Goal: Check status: Check status

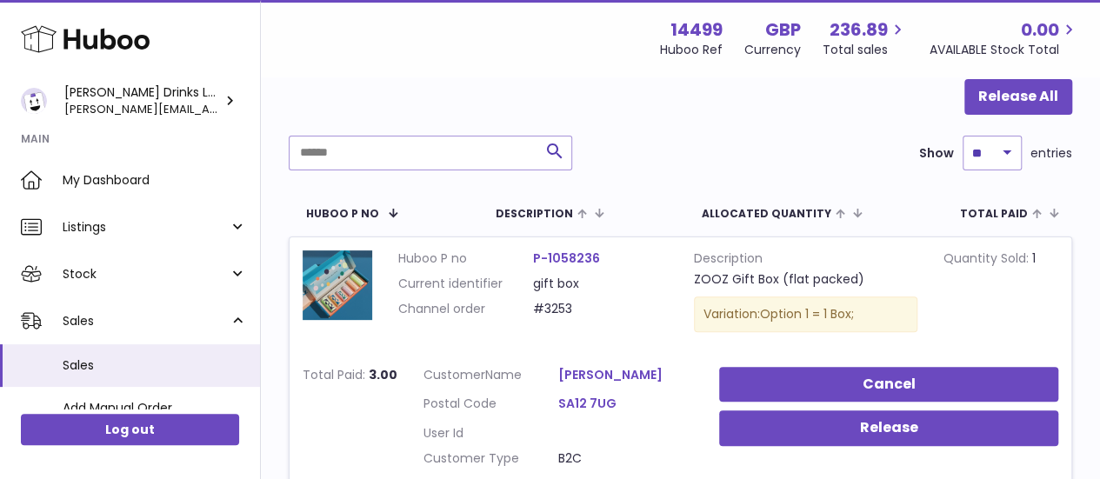
scroll to position [174, 0]
click at [381, 151] on input "text" at bounding box center [431, 152] width 284 height 35
paste input "****"
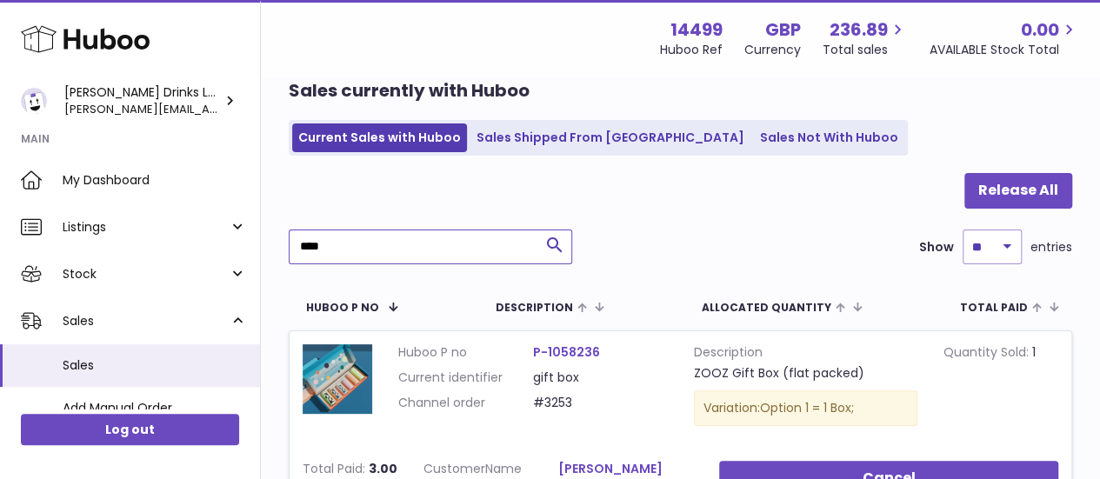
scroll to position [46, 0]
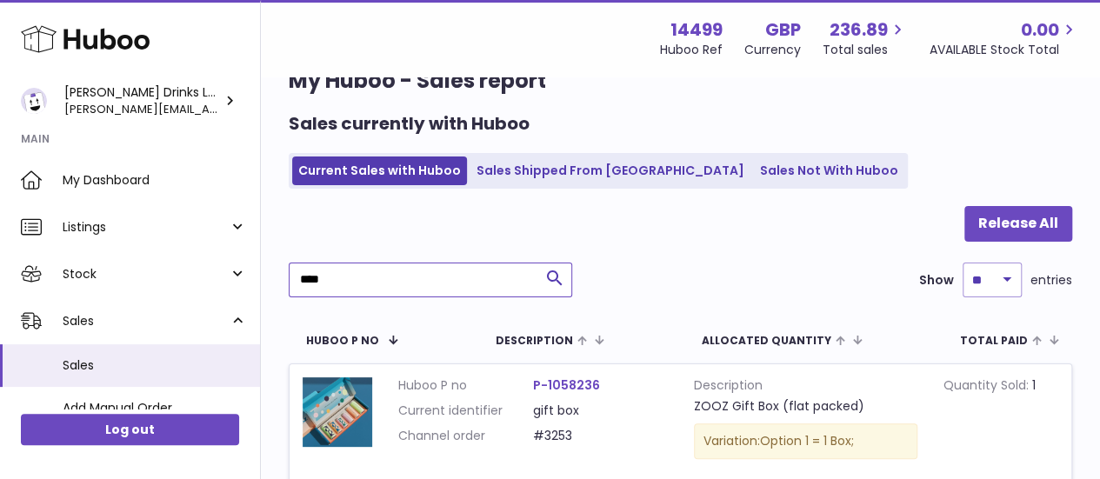
click at [399, 268] on input "****" at bounding box center [431, 280] width 284 height 35
paste input "**********"
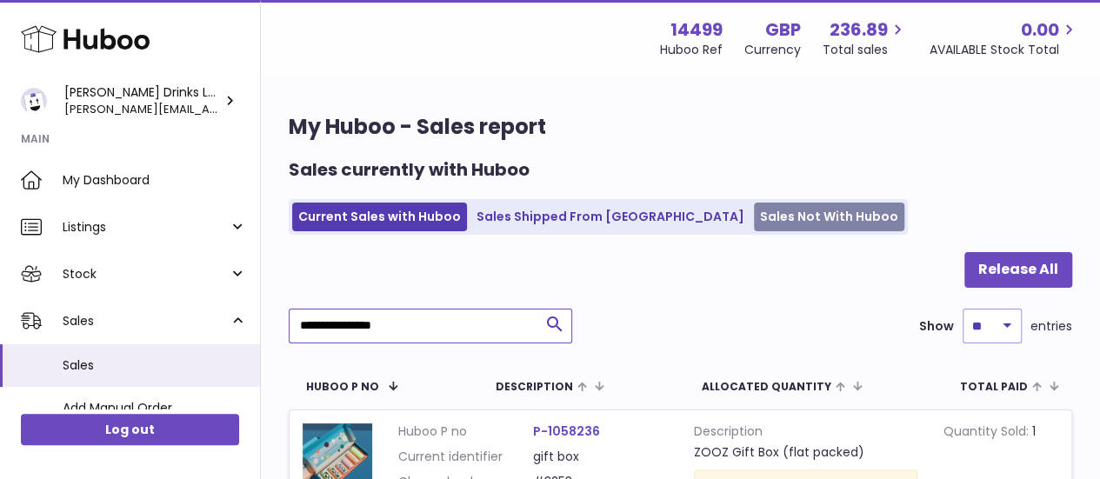
type input "**********"
click at [754, 211] on link "Sales Not With Huboo" at bounding box center [829, 217] width 150 height 29
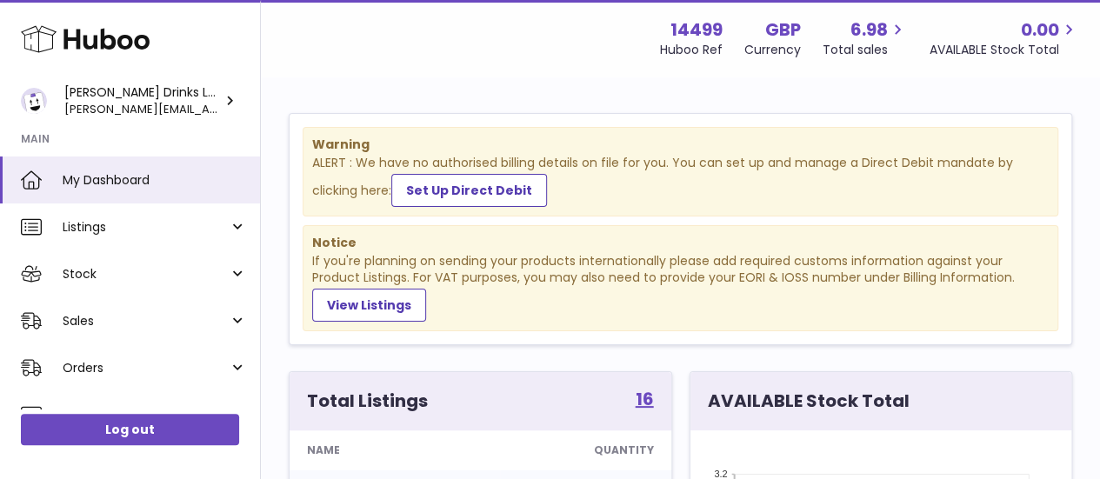
scroll to position [271, 381]
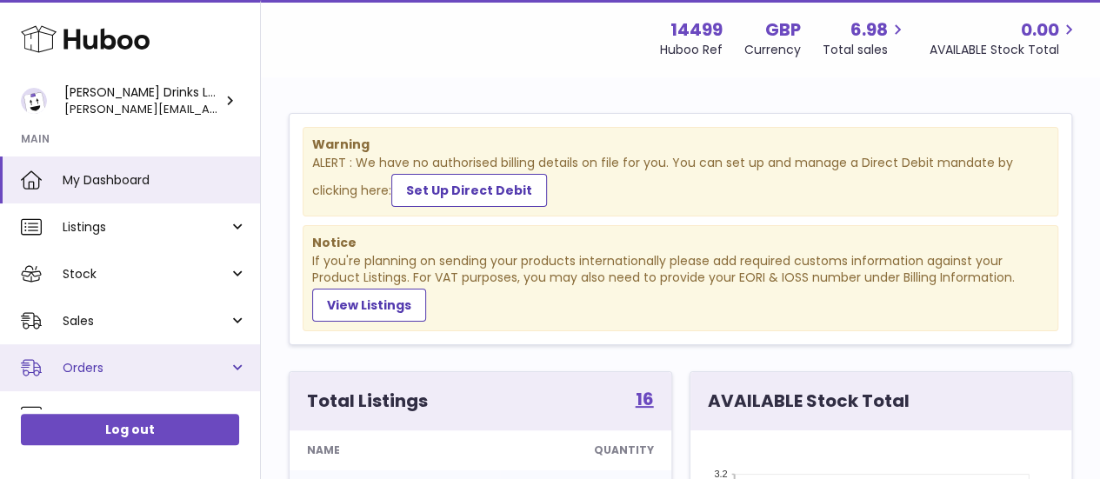
click at [224, 361] on span "Orders" at bounding box center [146, 368] width 166 height 17
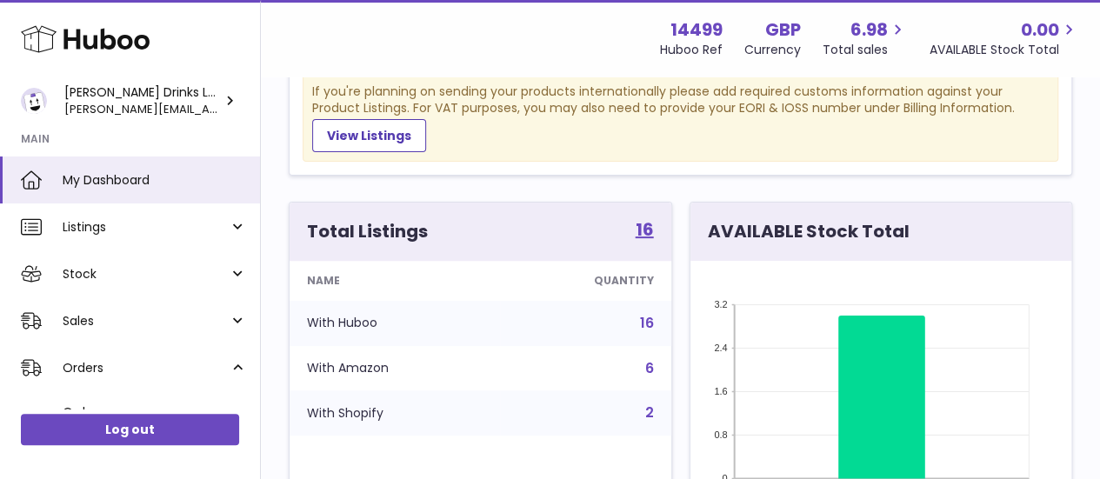
scroll to position [166, 0]
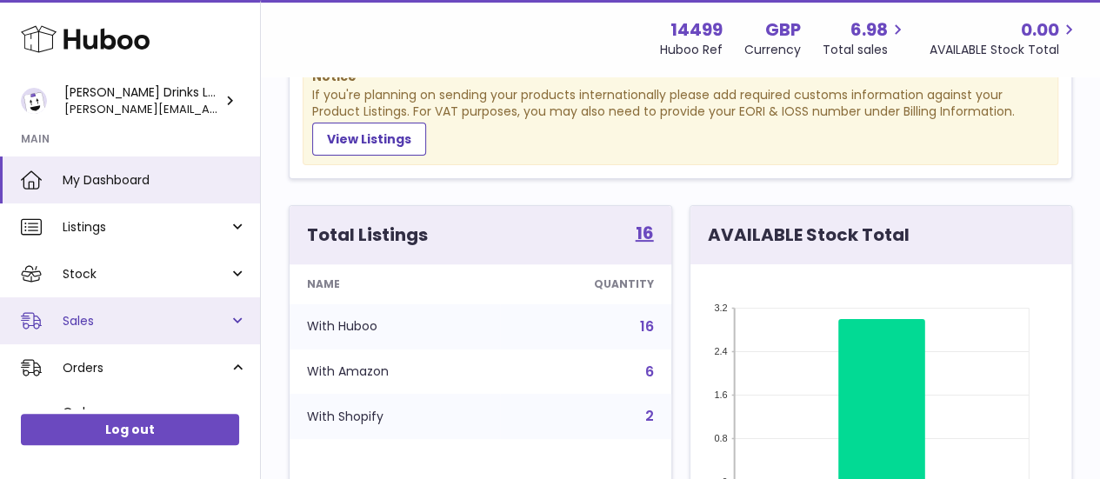
click at [236, 304] on link "Sales" at bounding box center [130, 321] width 260 height 47
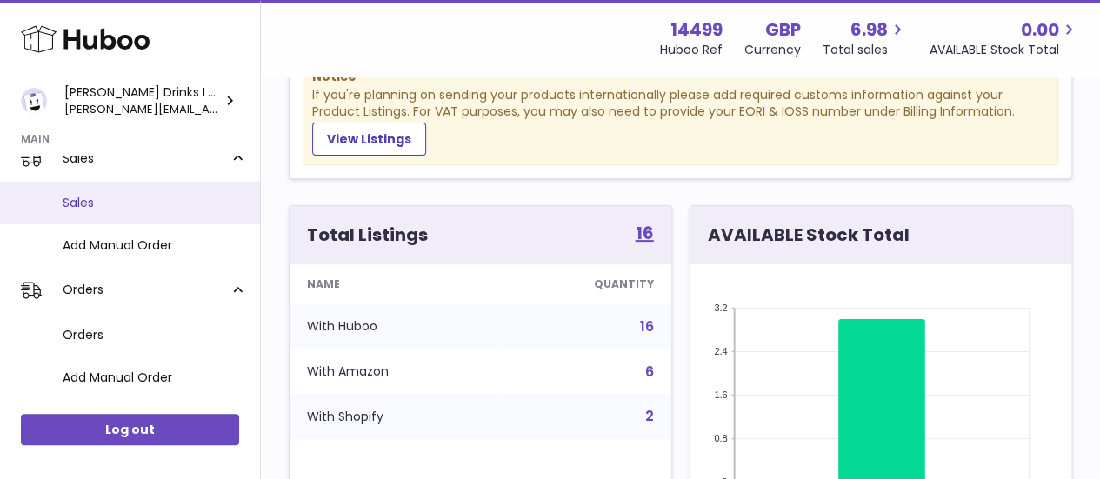
scroll to position [117, 0]
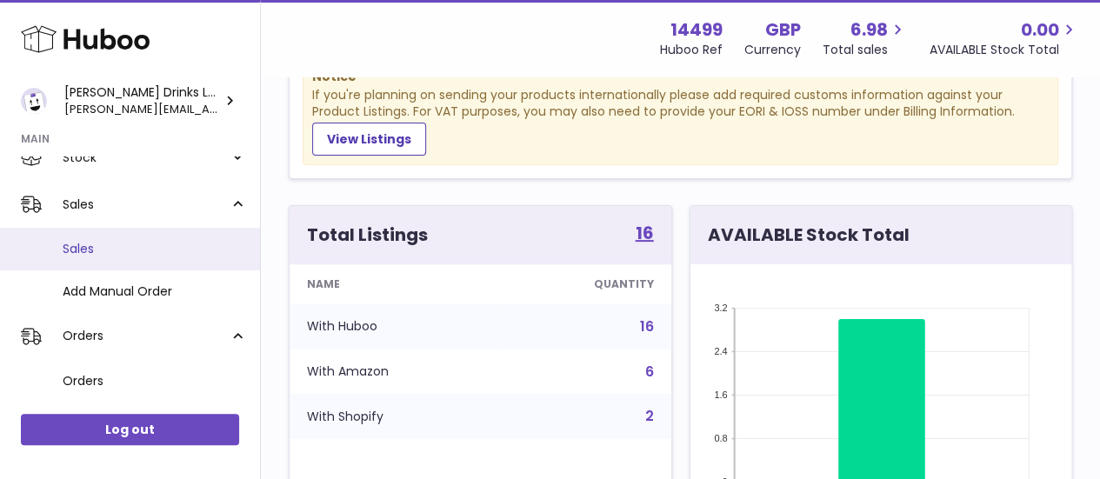
click at [118, 237] on link "Sales" at bounding box center [130, 249] width 260 height 43
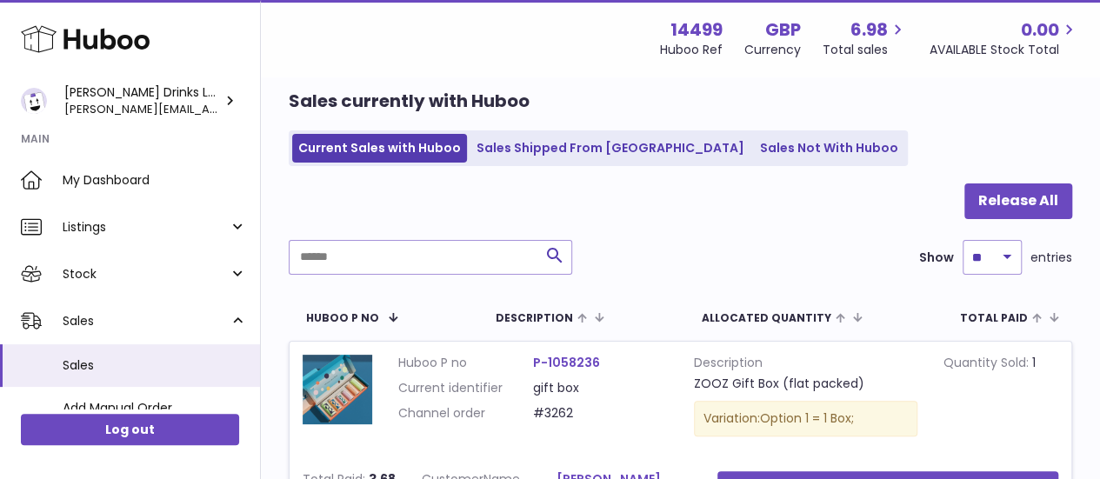
click at [407, 261] on input "text" at bounding box center [431, 257] width 284 height 35
paste input "****"
type input "****"
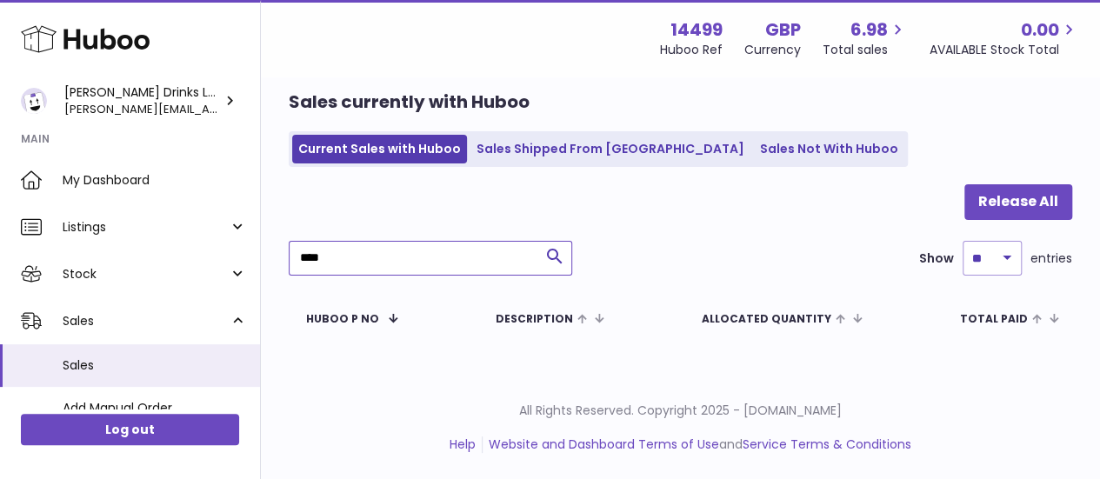
scroll to position [67, 0]
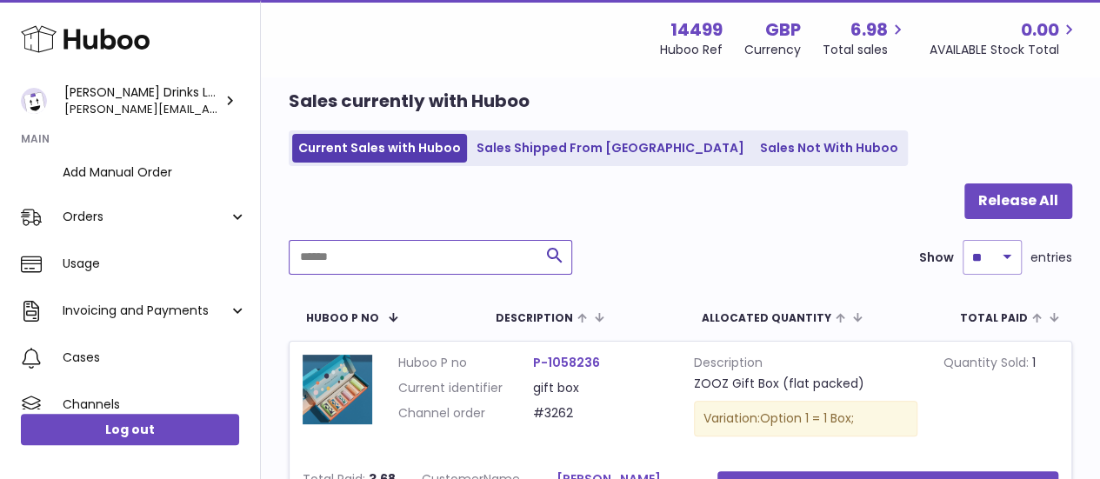
scroll to position [237, 0]
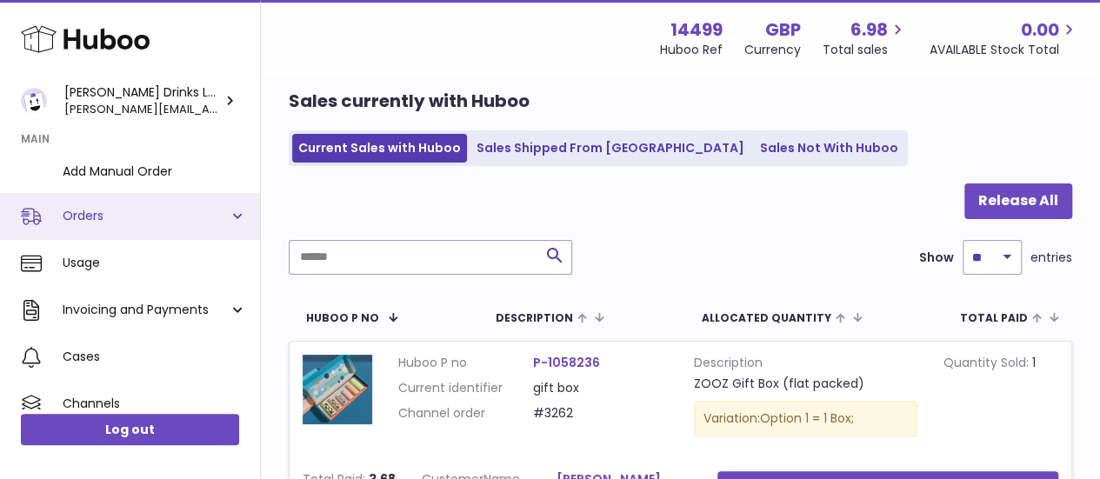
click at [237, 215] on link "Orders" at bounding box center [130, 216] width 260 height 47
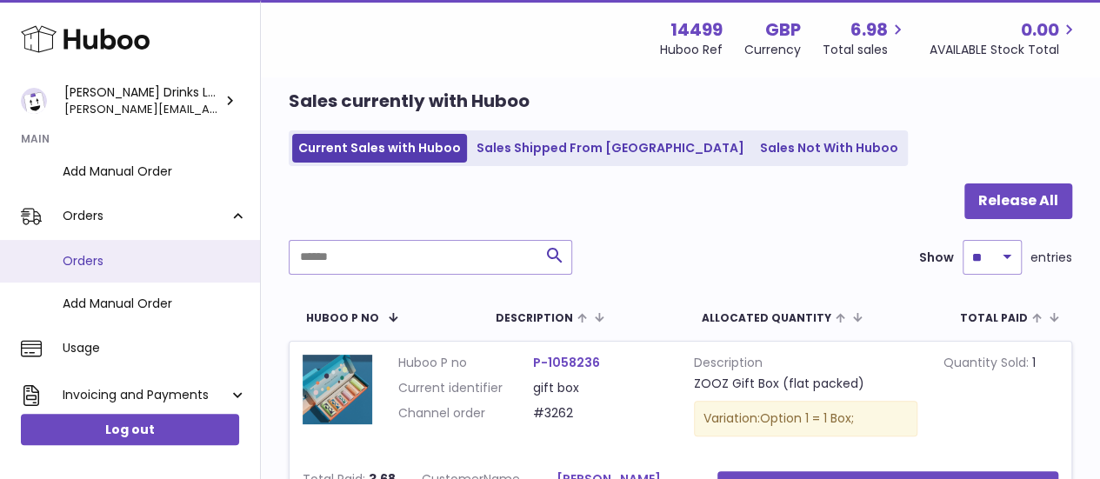
click at [87, 260] on span "Orders" at bounding box center [155, 261] width 184 height 17
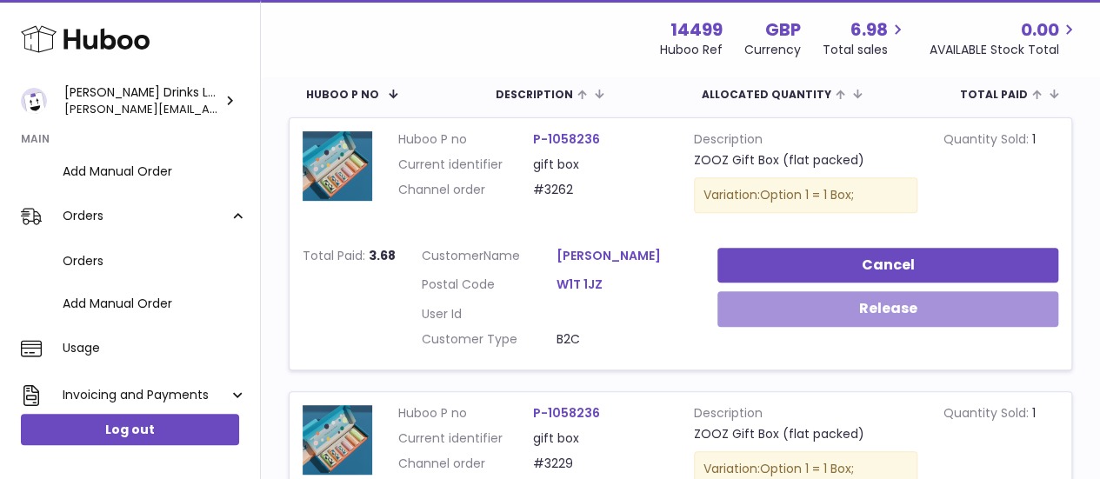
scroll to position [293, 0]
click at [776, 318] on button "Release" at bounding box center [889, 309] width 342 height 36
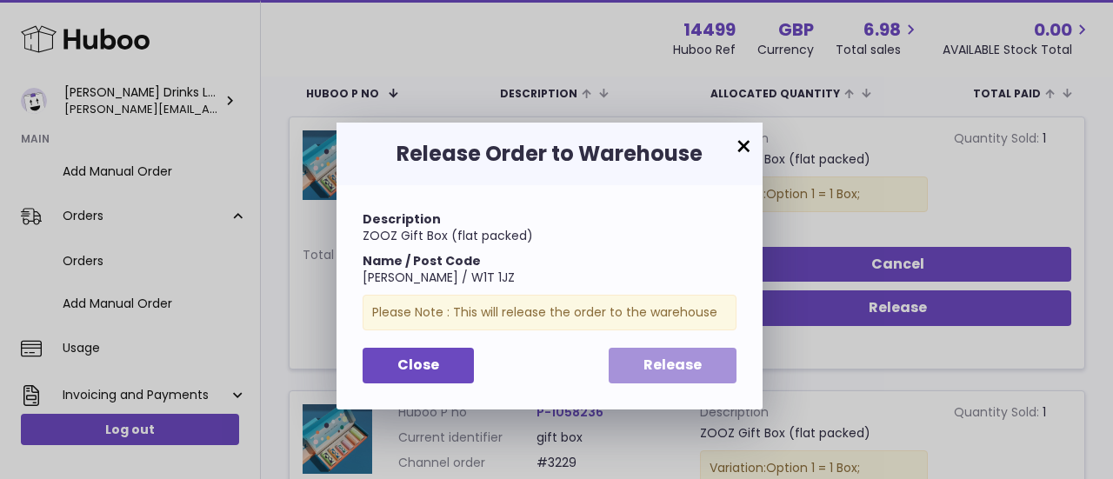
click at [647, 373] on span "Release" at bounding box center [673, 365] width 58 height 20
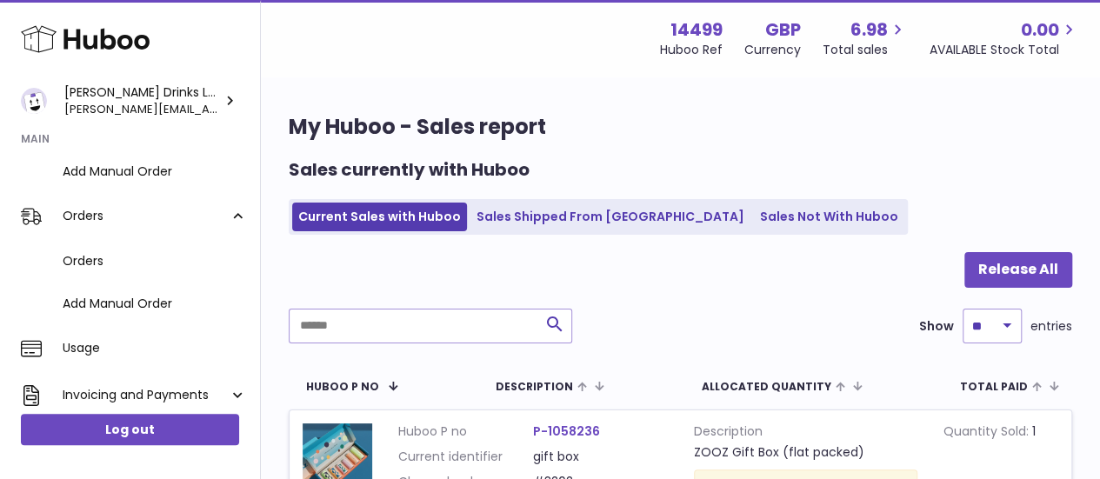
scroll to position [97, 0]
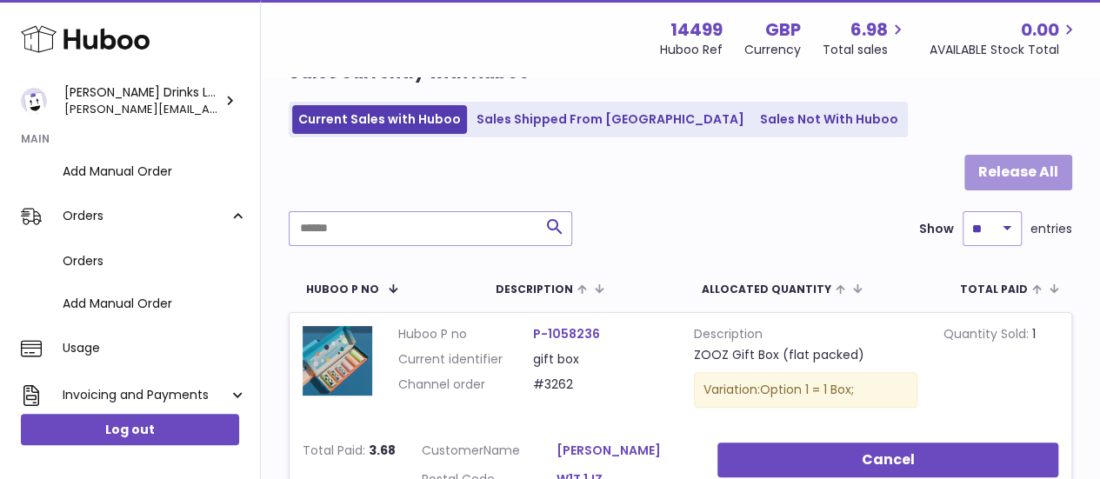
click at [992, 177] on button "Release All" at bounding box center [1019, 173] width 108 height 36
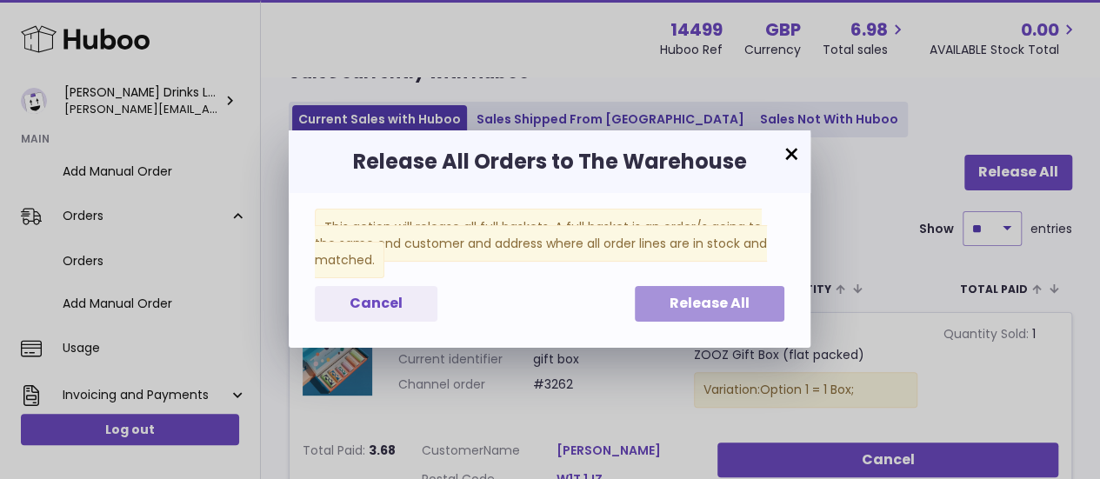
click at [732, 318] on button "Release All" at bounding box center [710, 304] width 150 height 36
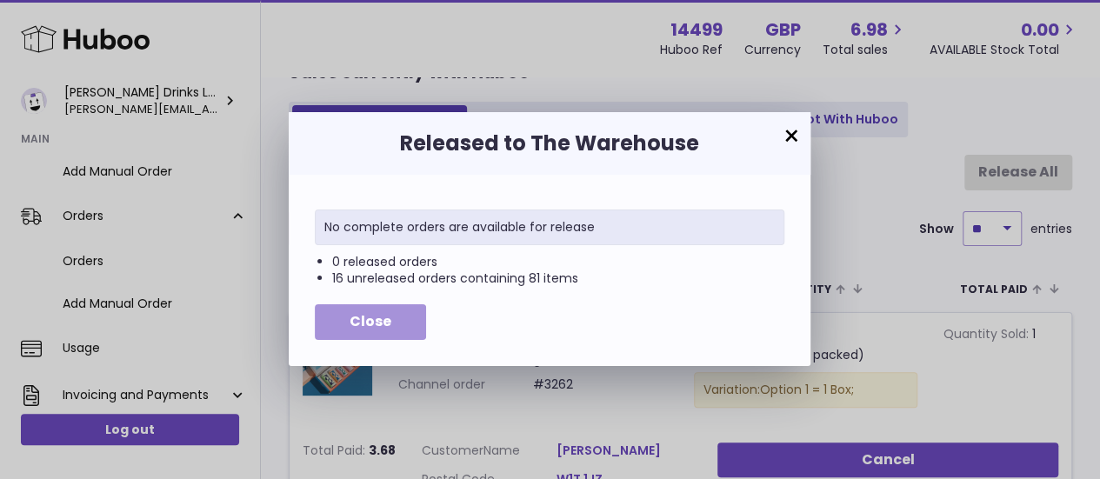
click at [390, 313] on button "Close" at bounding box center [370, 322] width 111 height 36
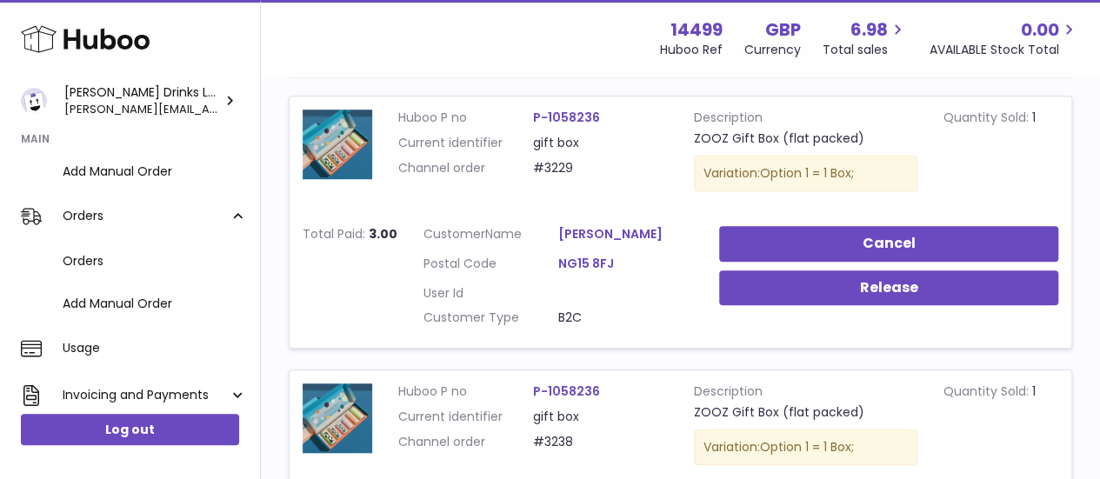
scroll to position [590, 0]
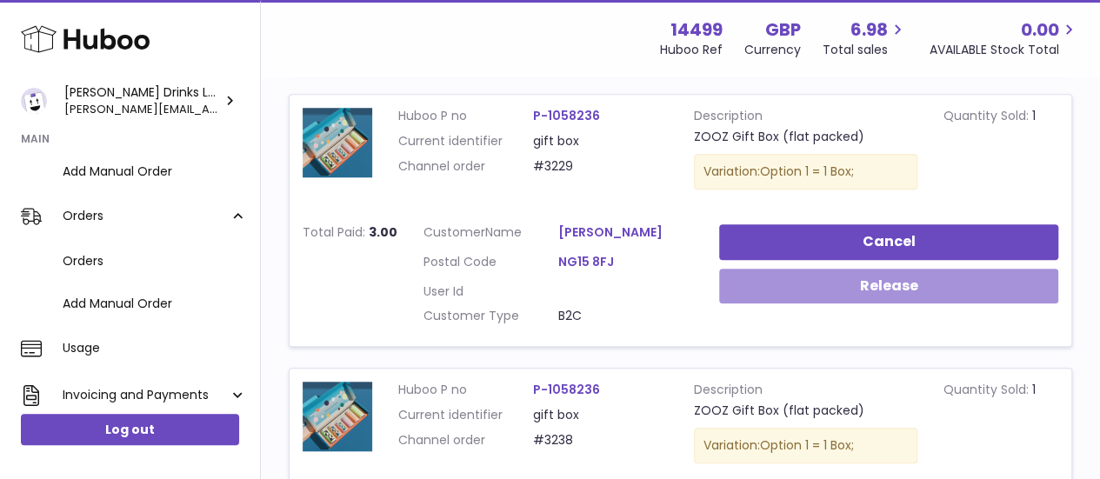
click at [787, 288] on button "Release" at bounding box center [889, 287] width 340 height 36
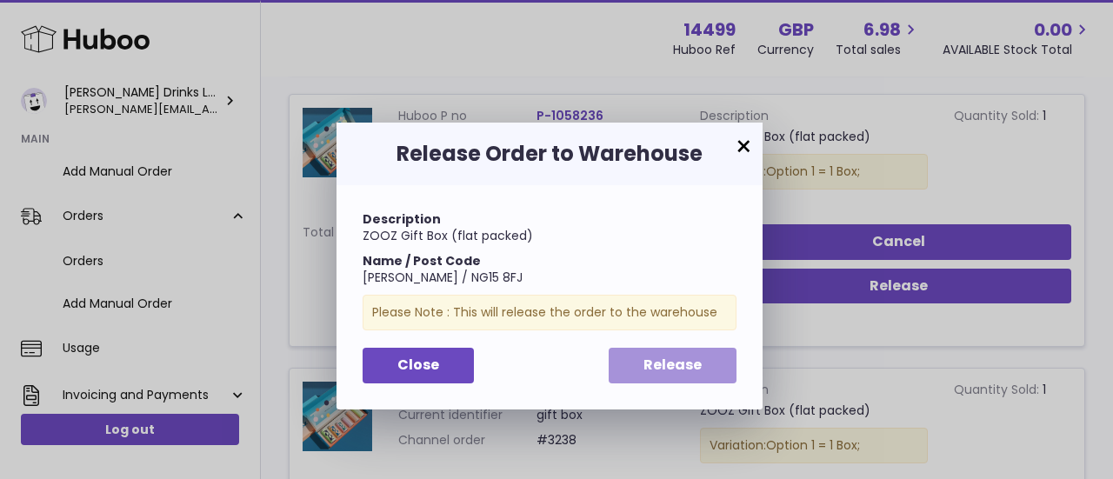
click at [659, 368] on span "Release" at bounding box center [673, 365] width 58 height 20
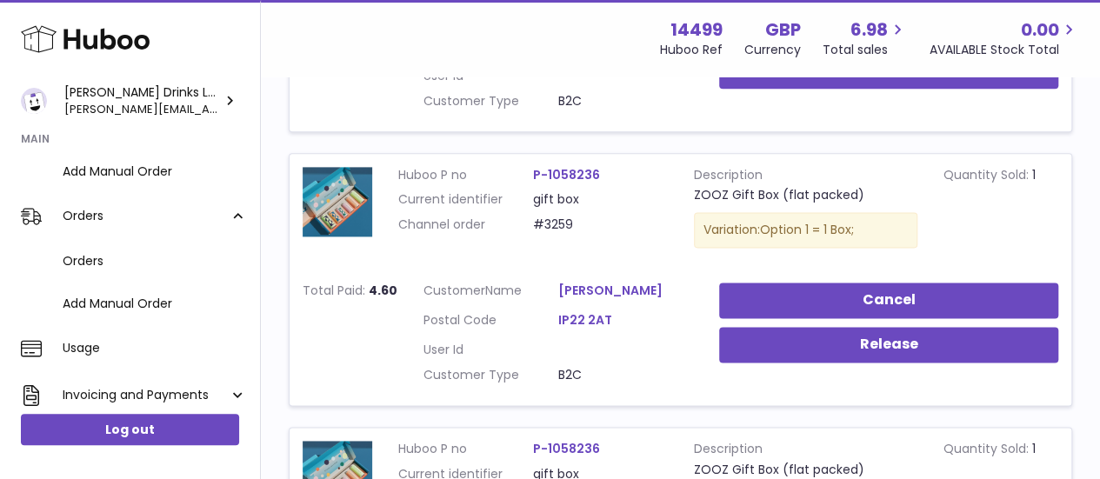
scroll to position [841, 0]
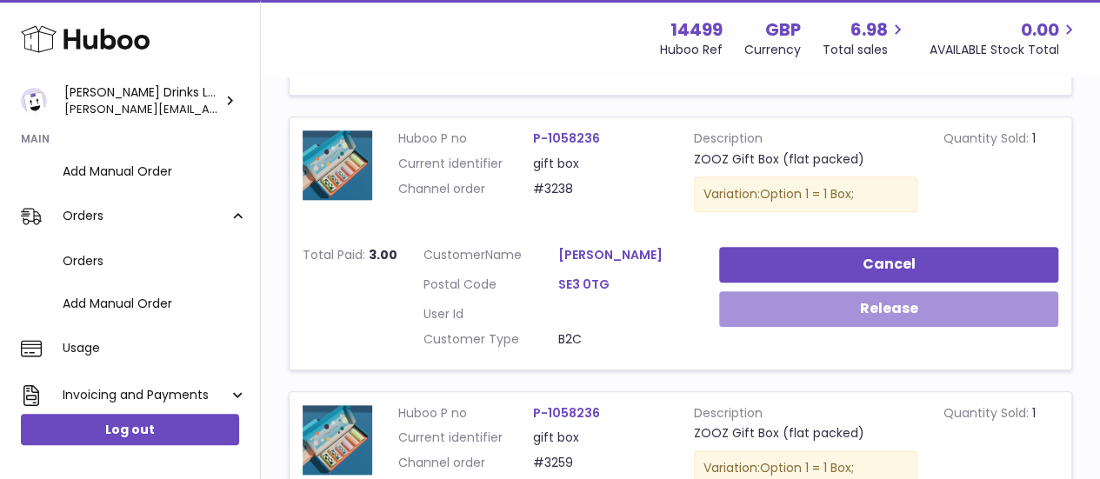
click at [802, 312] on button "Release" at bounding box center [889, 309] width 340 height 36
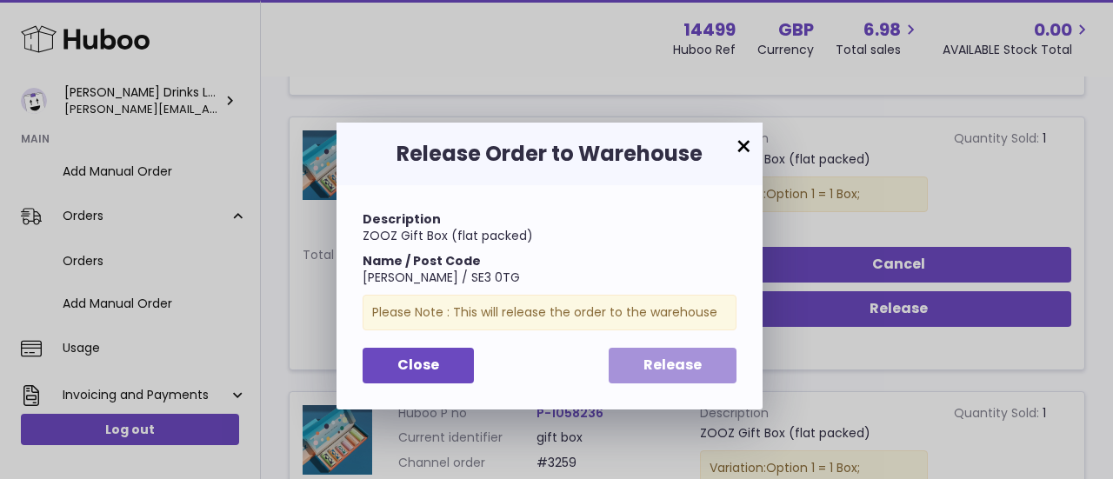
click at [670, 361] on span "Release" at bounding box center [673, 365] width 58 height 20
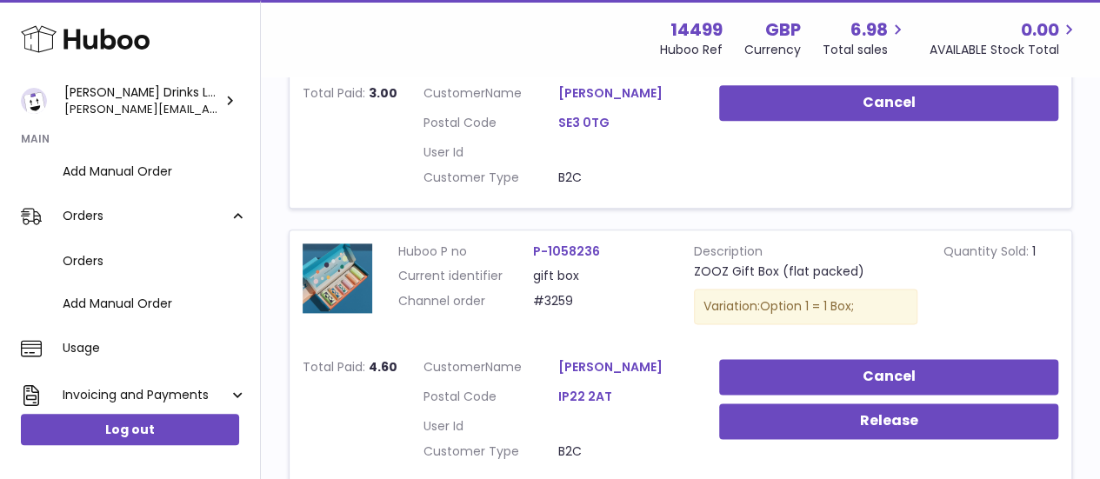
scroll to position [1163, 0]
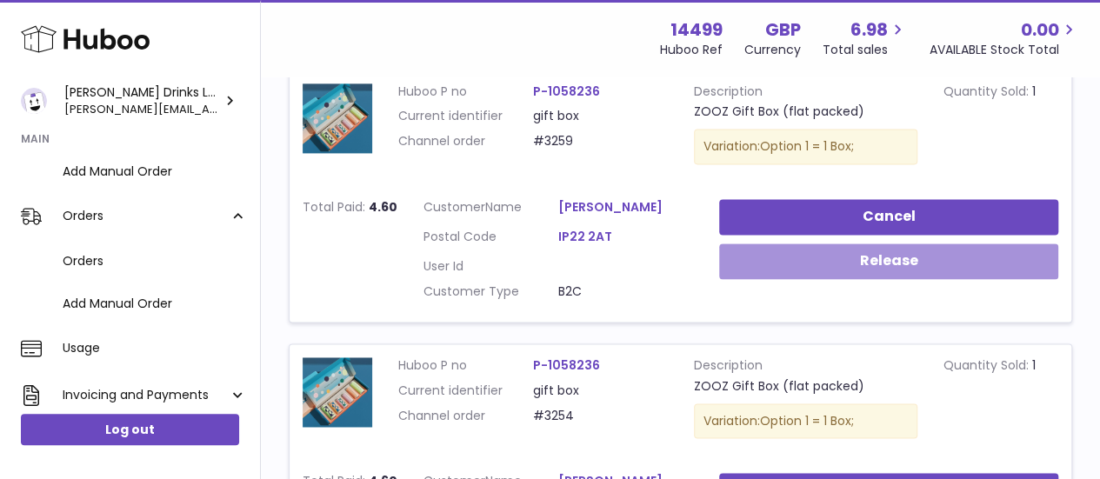
click at [797, 257] on button "Release" at bounding box center [889, 262] width 340 height 36
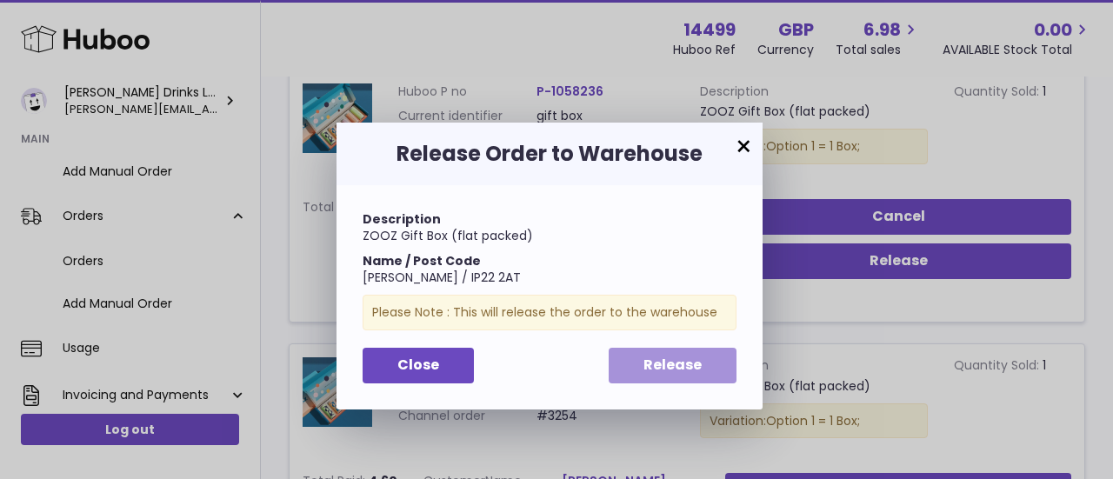
click at [694, 366] on span "Release" at bounding box center [673, 365] width 58 height 20
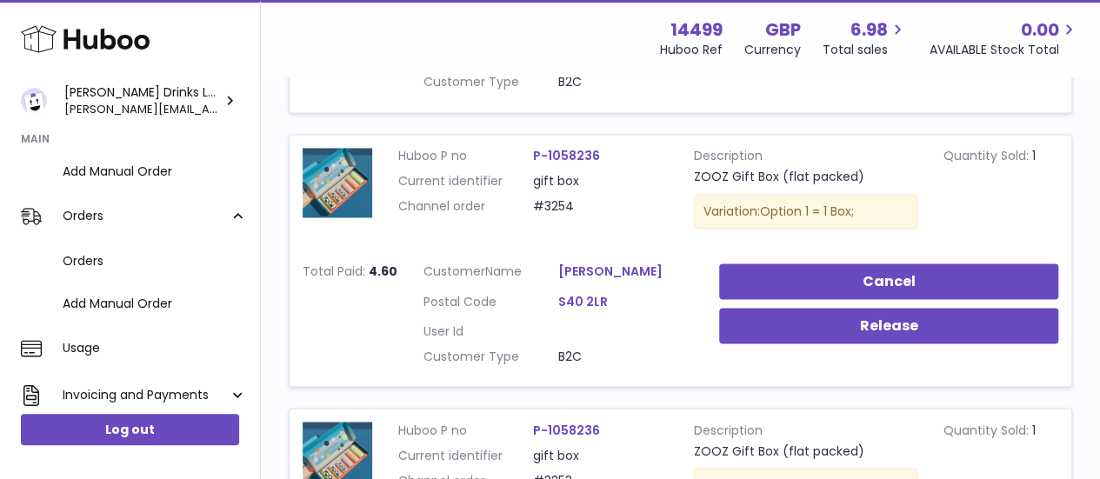
scroll to position [1396, 0]
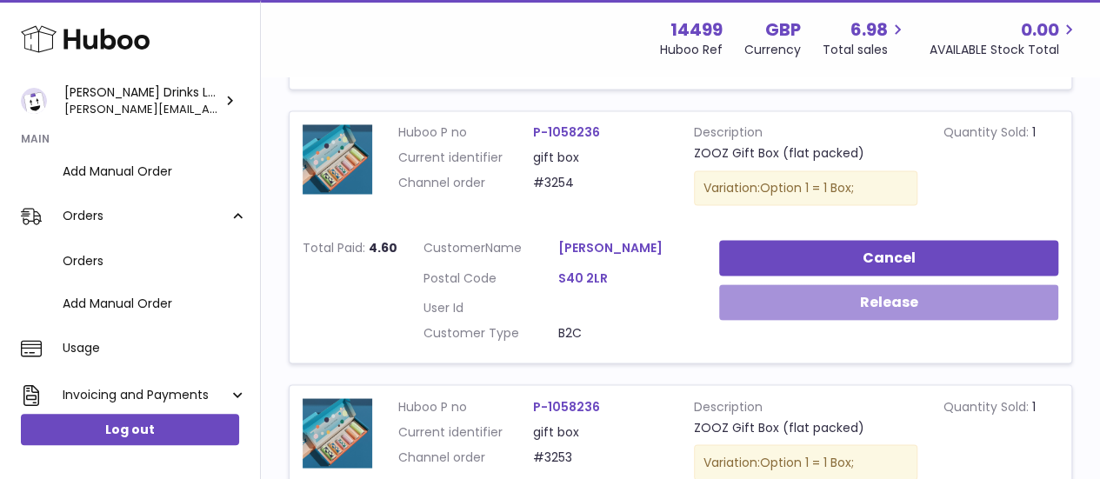
click at [825, 289] on button "Release" at bounding box center [889, 302] width 340 height 36
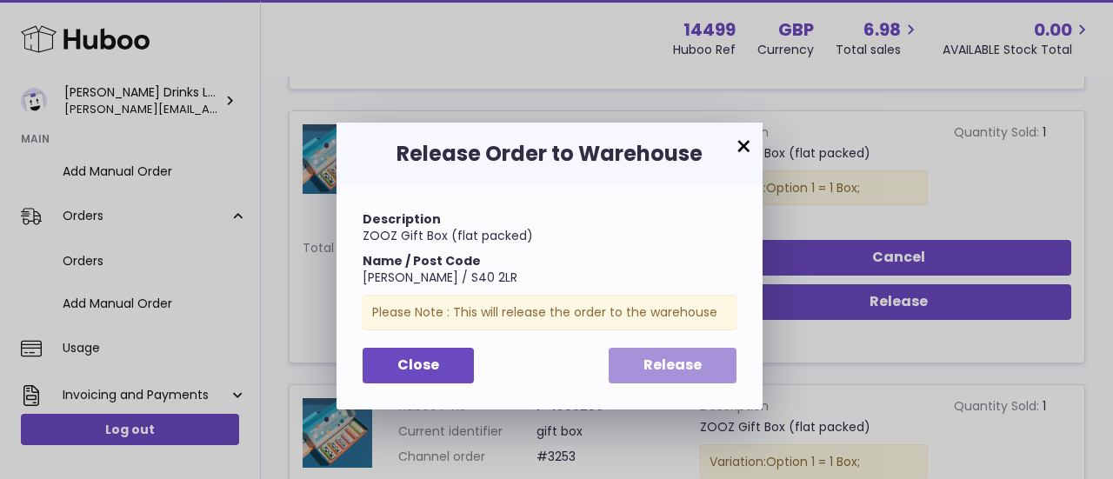
click at [689, 371] on span "Release" at bounding box center [673, 365] width 58 height 20
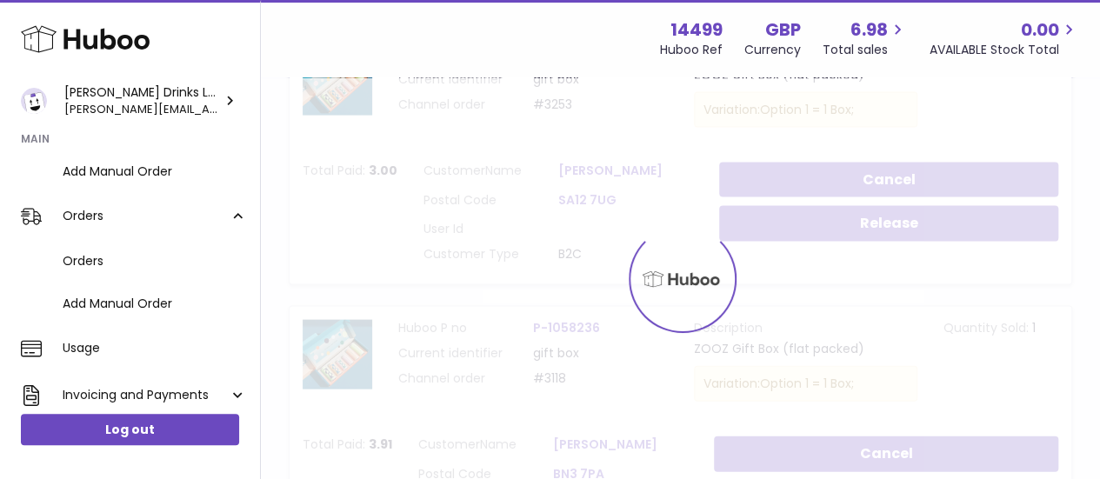
scroll to position [1749, 0]
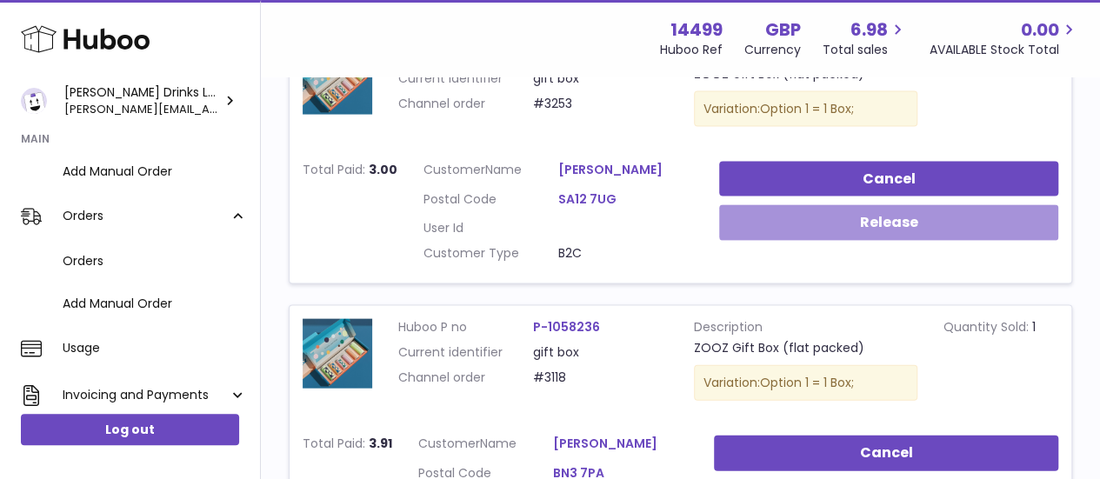
click at [817, 214] on button "Release" at bounding box center [889, 223] width 340 height 36
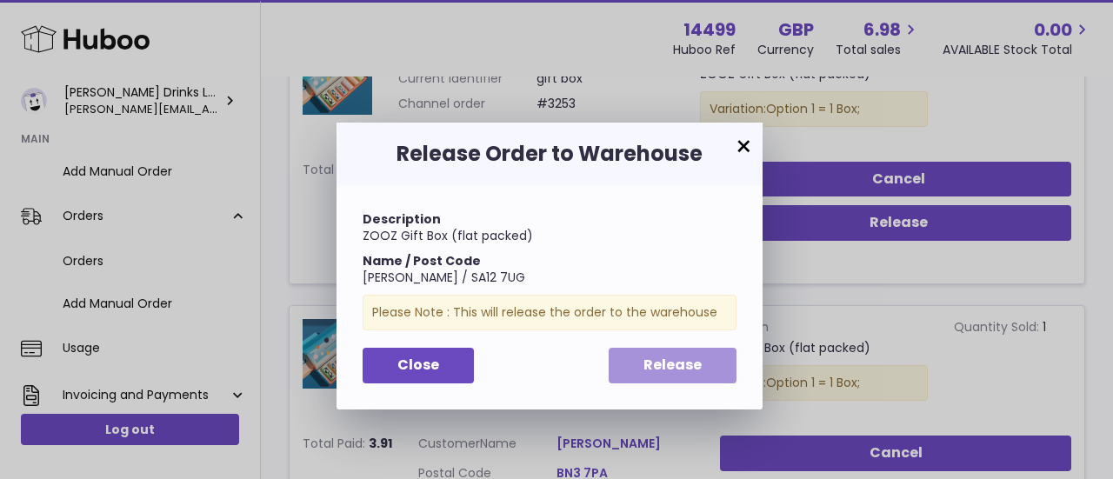
click at [665, 366] on span "Release" at bounding box center [673, 365] width 58 height 20
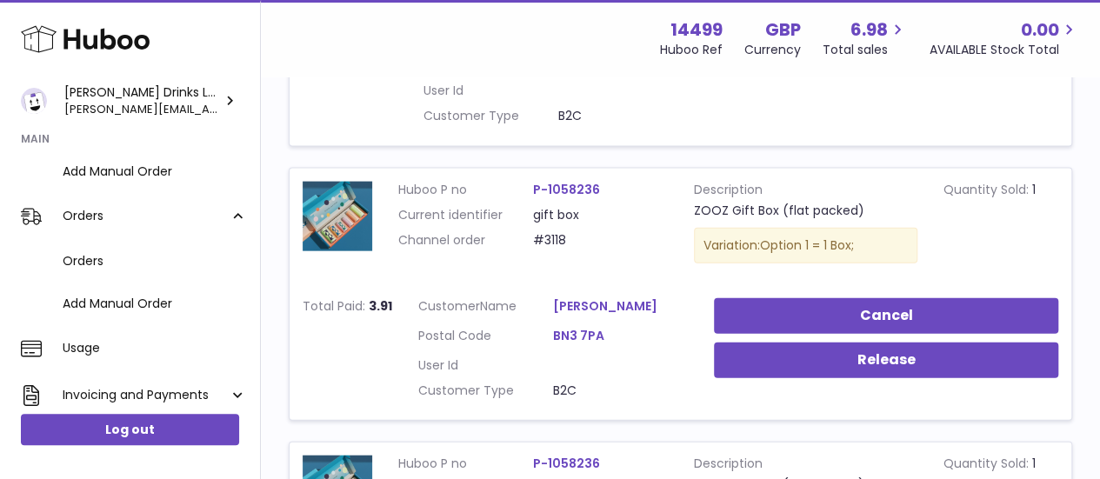
scroll to position [1977, 0]
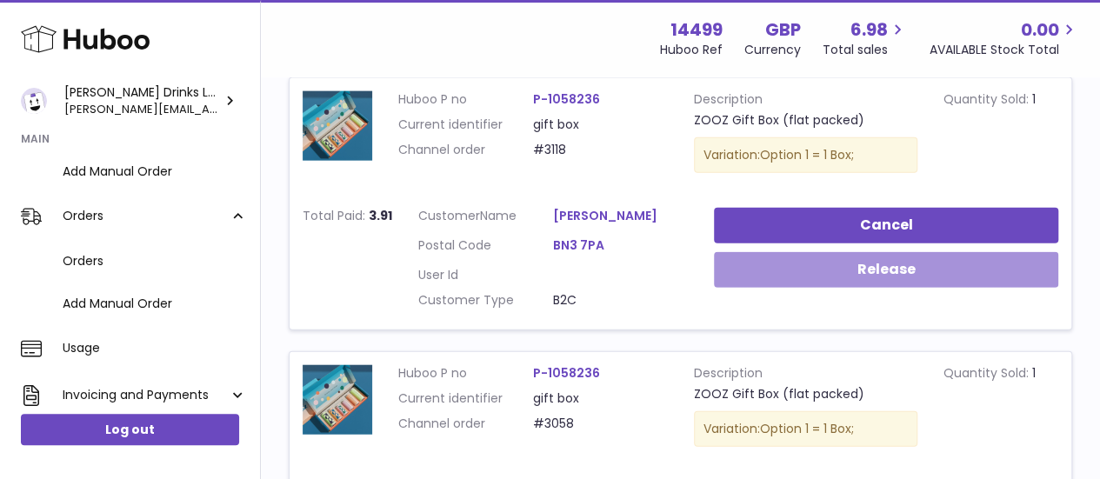
click at [795, 258] on button "Release" at bounding box center [886, 270] width 345 height 36
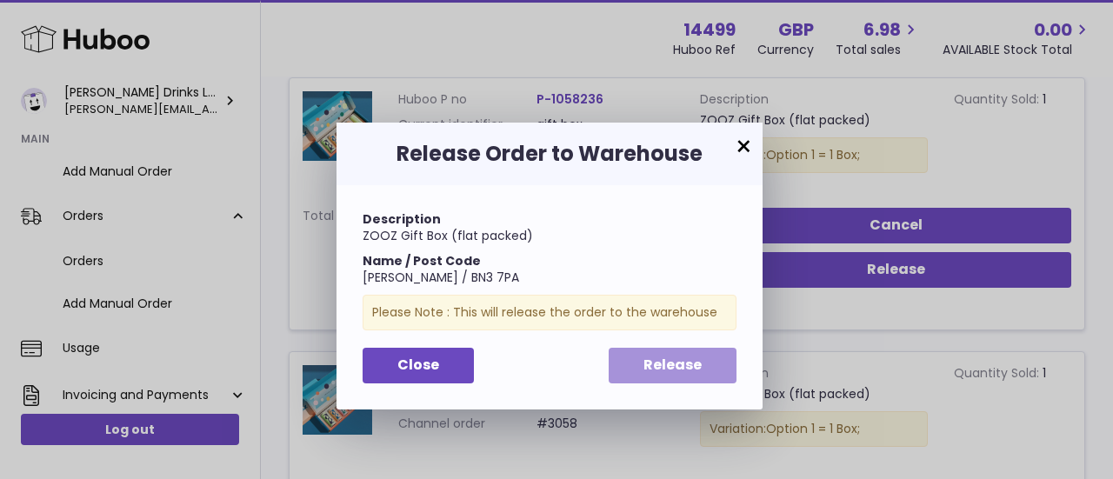
click at [708, 351] on button "Release" at bounding box center [673, 366] width 128 height 36
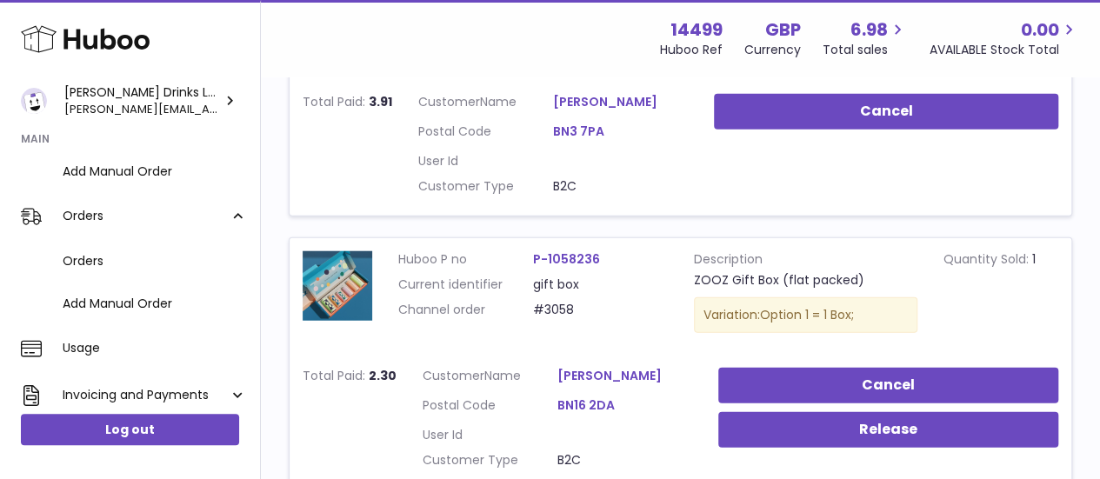
scroll to position [2202, 0]
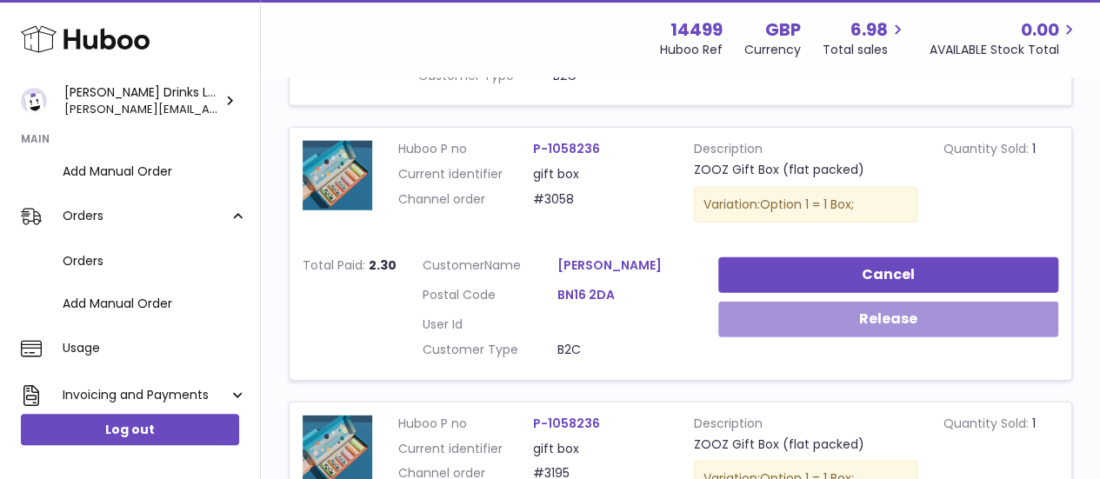
click at [786, 305] on button "Release" at bounding box center [889, 320] width 341 height 36
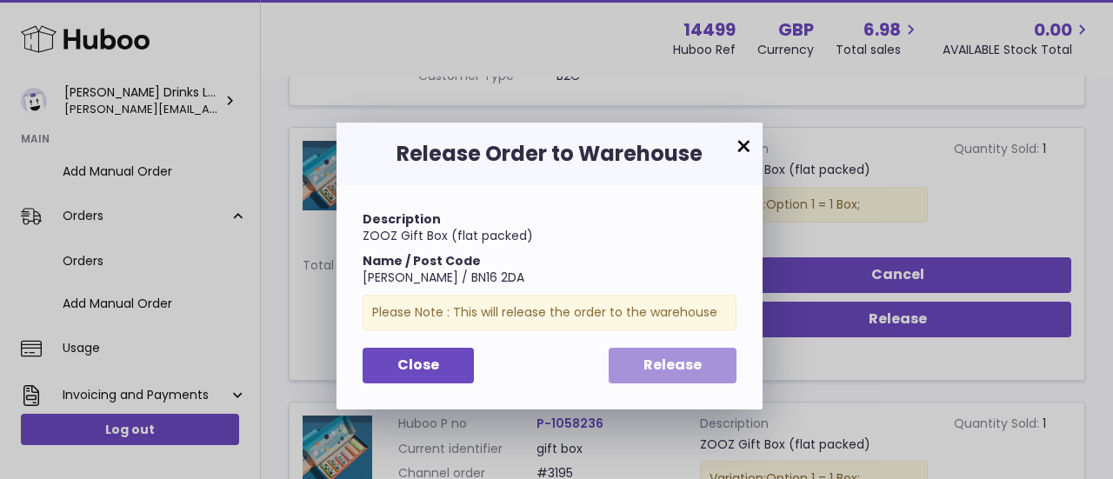
click at [722, 369] on button "Release" at bounding box center [673, 366] width 128 height 36
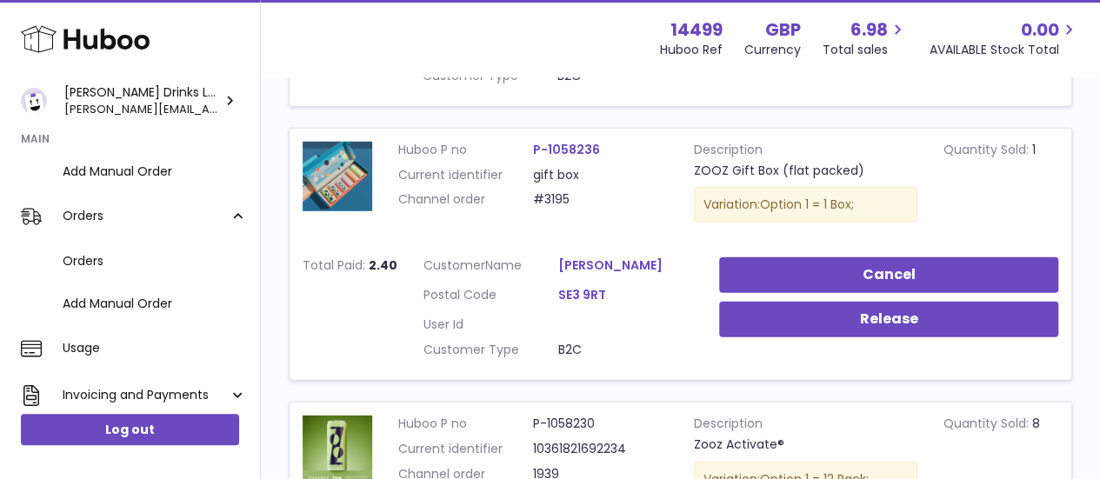
scroll to position [2477, 0]
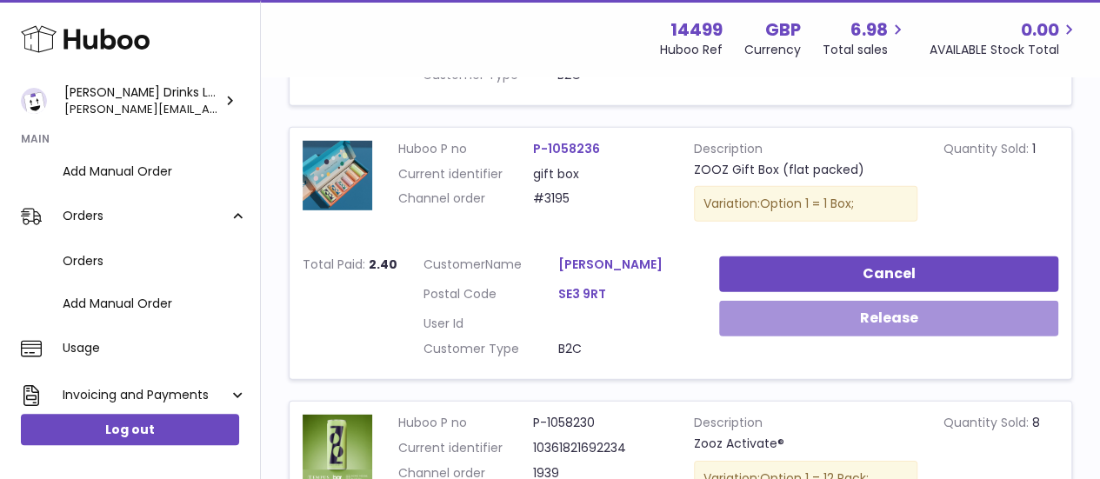
click at [814, 314] on button "Release" at bounding box center [889, 319] width 340 height 36
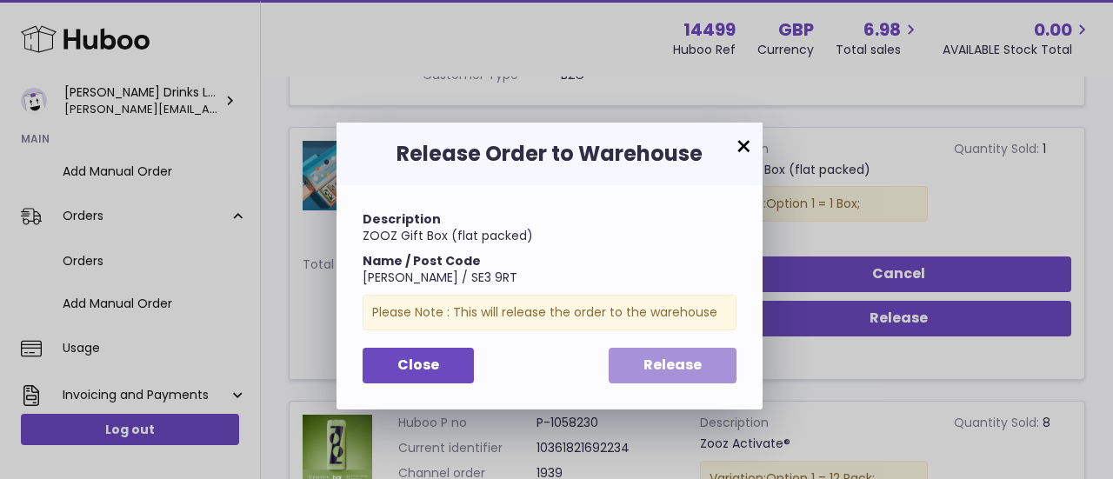
click at [715, 379] on button "Release" at bounding box center [673, 366] width 128 height 36
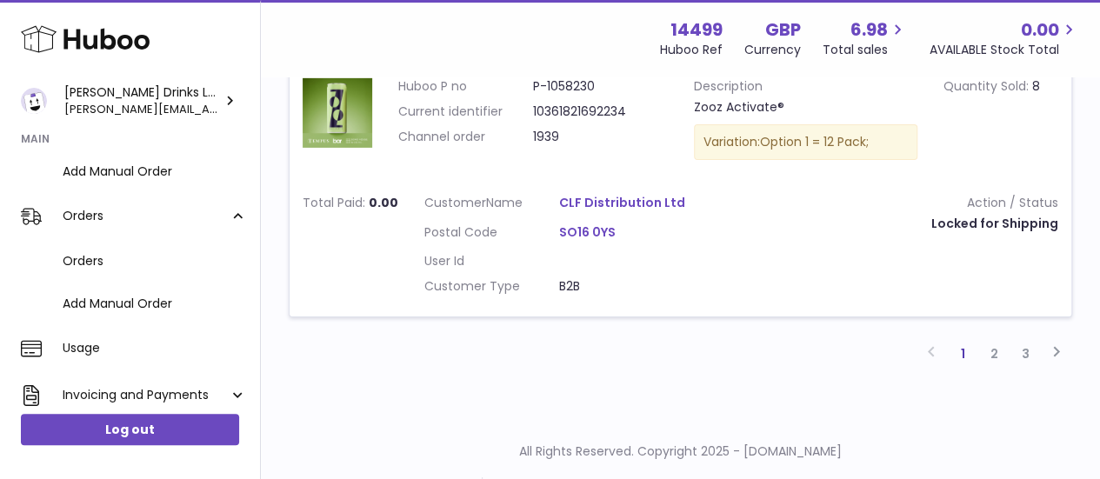
scroll to position [2815, 0]
click at [984, 341] on link "2" at bounding box center [994, 352] width 31 height 31
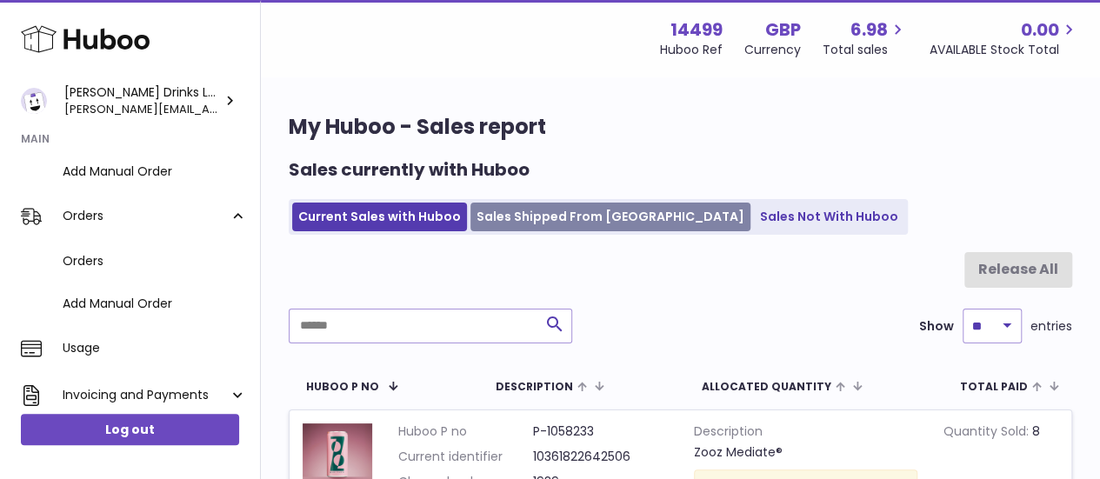
click at [580, 220] on link "Sales Shipped From [GEOGRAPHIC_DATA]" at bounding box center [611, 217] width 280 height 29
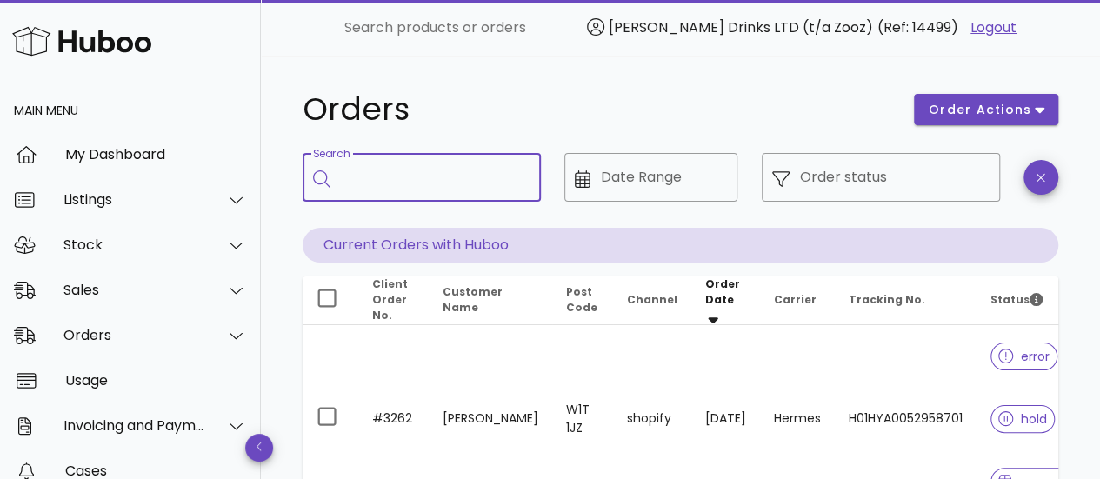
click at [348, 178] on input "Search" at bounding box center [434, 178] width 186 height 28
type input "*"
paste input "****"
type input "****"
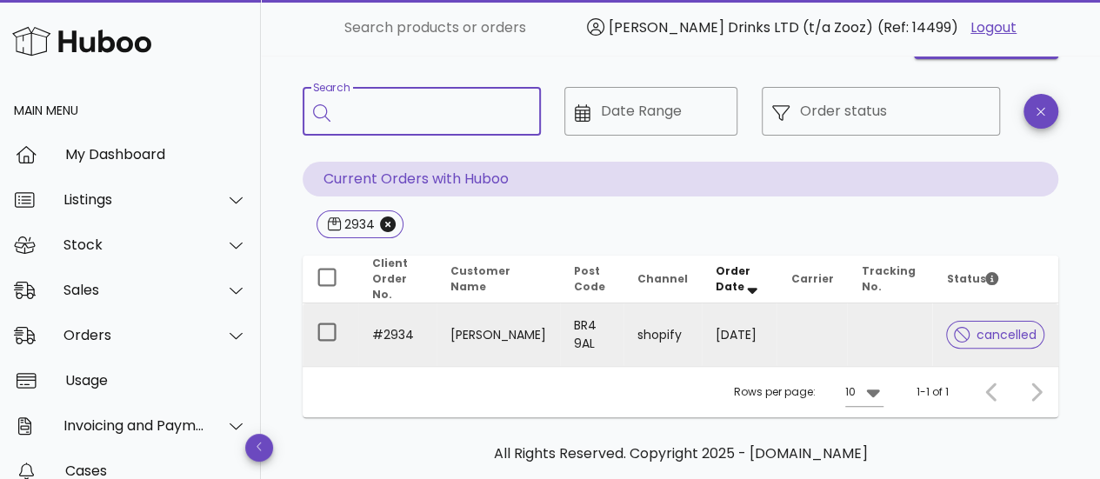
scroll to position [68, 0]
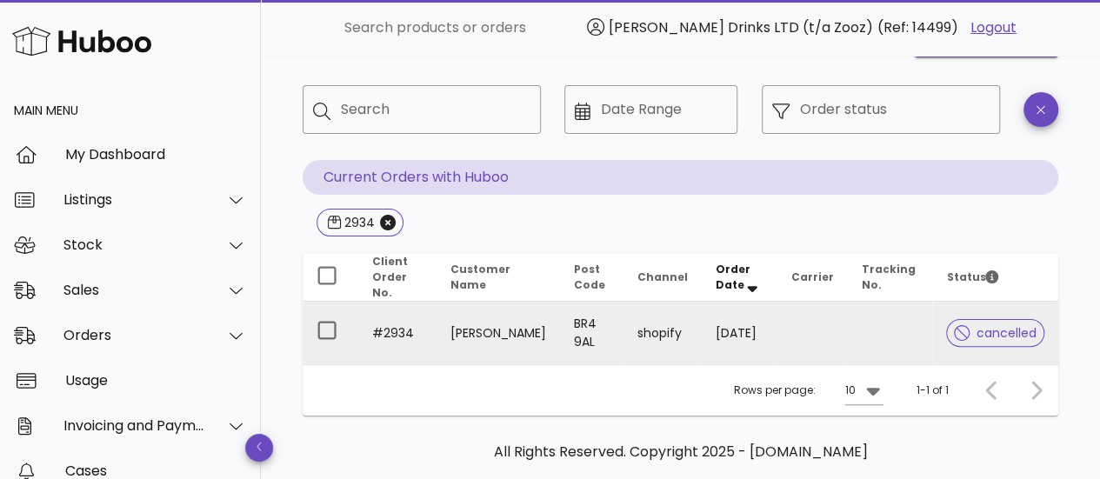
click at [969, 326] on icon at bounding box center [962, 333] width 16 height 16
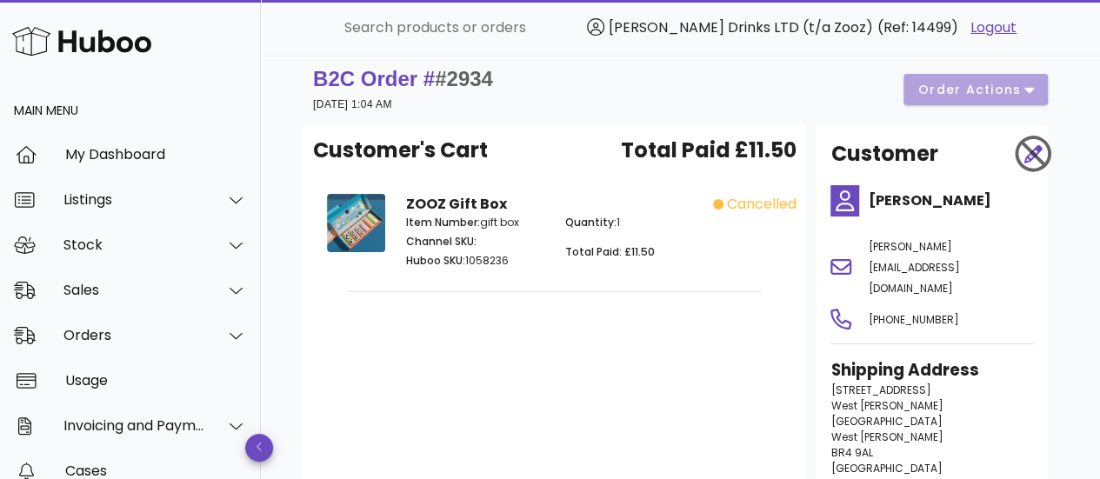
scroll to position [6, 0]
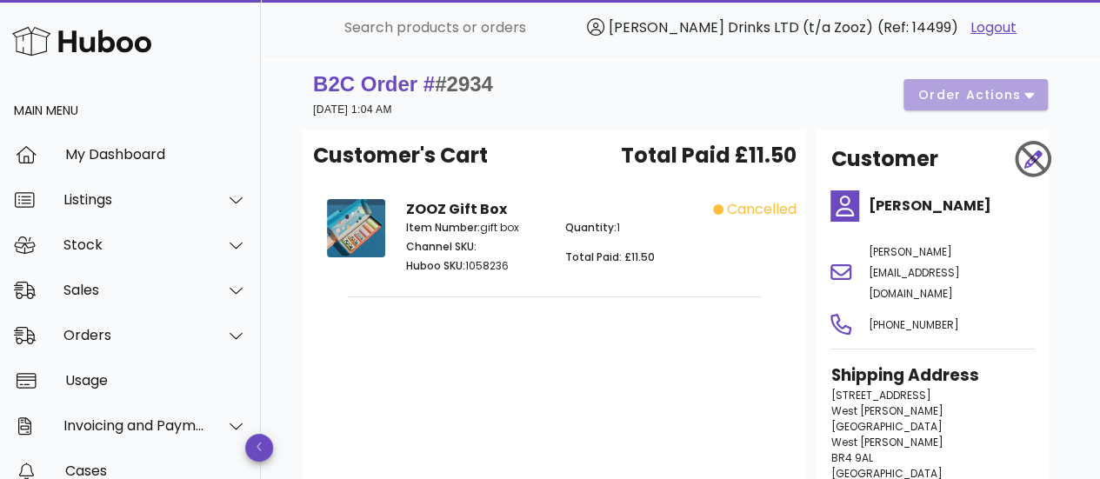
click at [931, 105] on div "B2C Order # #2934 03 October 2025 at 1:04 AM order actions" at bounding box center [680, 94] width 735 height 49
click at [953, 101] on div "B2C Order # #2934 03 October 2025 at 1:04 AM order actions" at bounding box center [680, 94] width 735 height 49
click at [1038, 170] on div at bounding box center [1025, 159] width 37 height 52
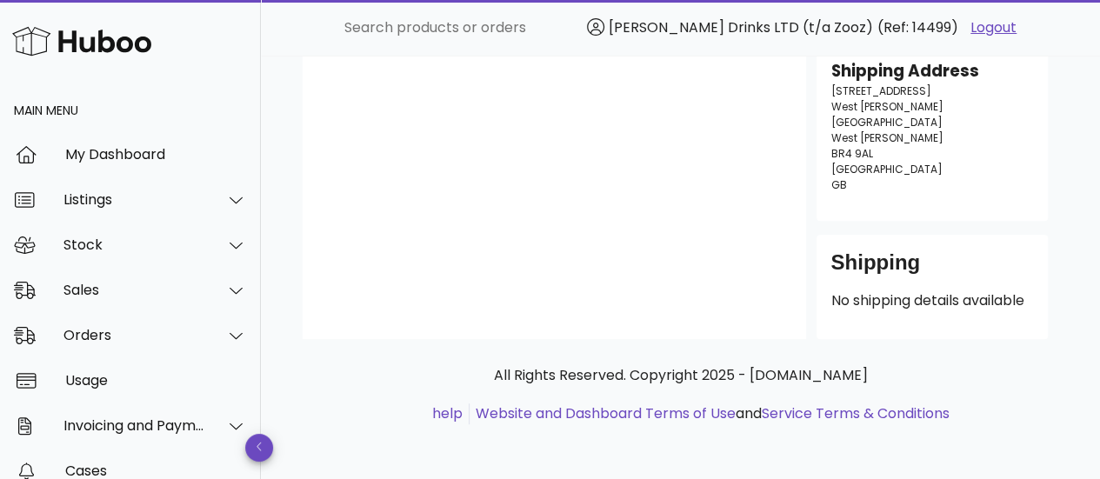
scroll to position [0, 0]
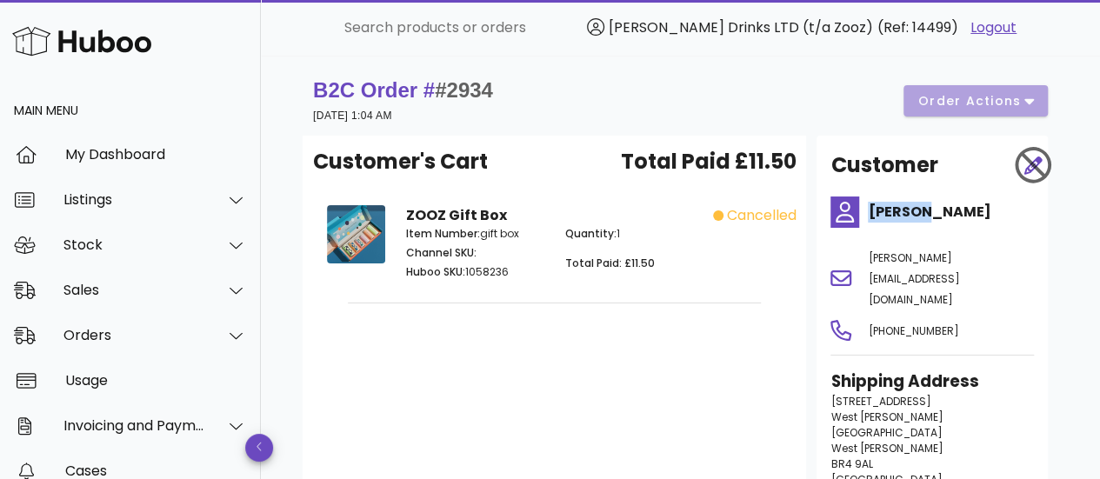
drag, startPoint x: 1051, startPoint y: 166, endPoint x: 933, endPoint y: 217, distance: 128.6
click at [933, 217] on div "Customer Marianne Daniels marianne.daniels2025@gmail.com +447790062424 Shipping…" at bounding box center [932, 393] width 252 height 514
click at [933, 217] on h4 "Marianne Daniels" at bounding box center [951, 212] width 166 height 21
click at [772, 236] on div "cancelled" at bounding box center [752, 245] width 79 height 101
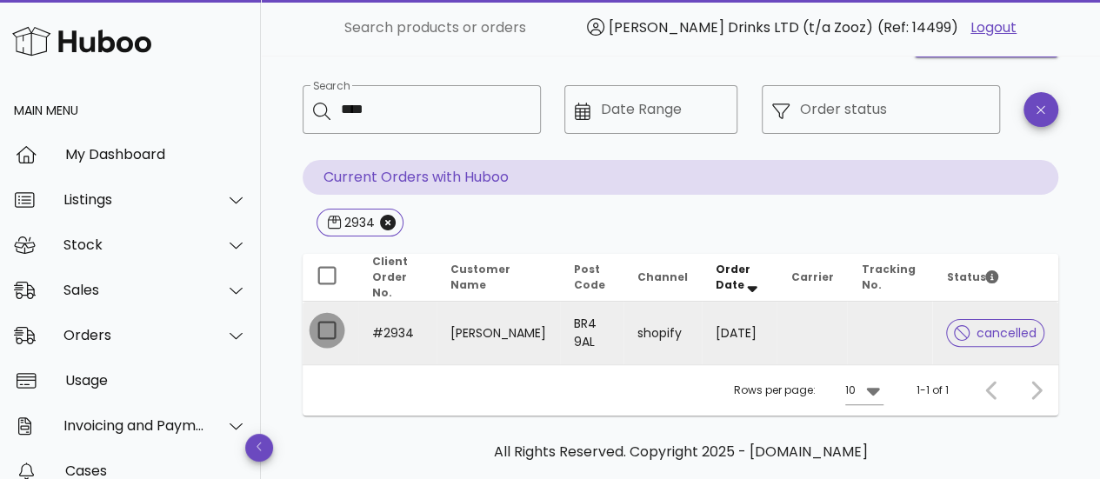
click at [334, 328] on div at bounding box center [327, 331] width 30 height 30
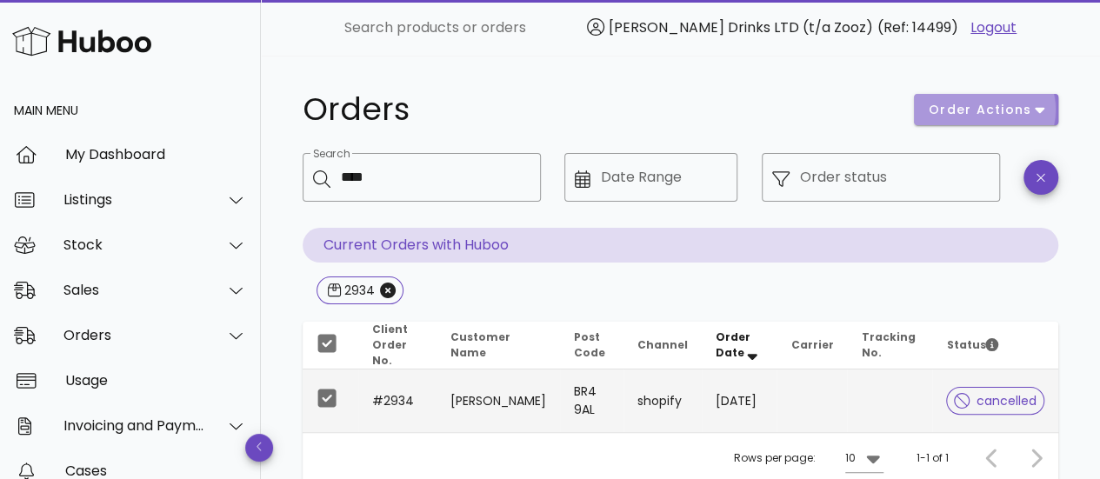
click at [977, 105] on span "order actions" at bounding box center [980, 110] width 104 height 18
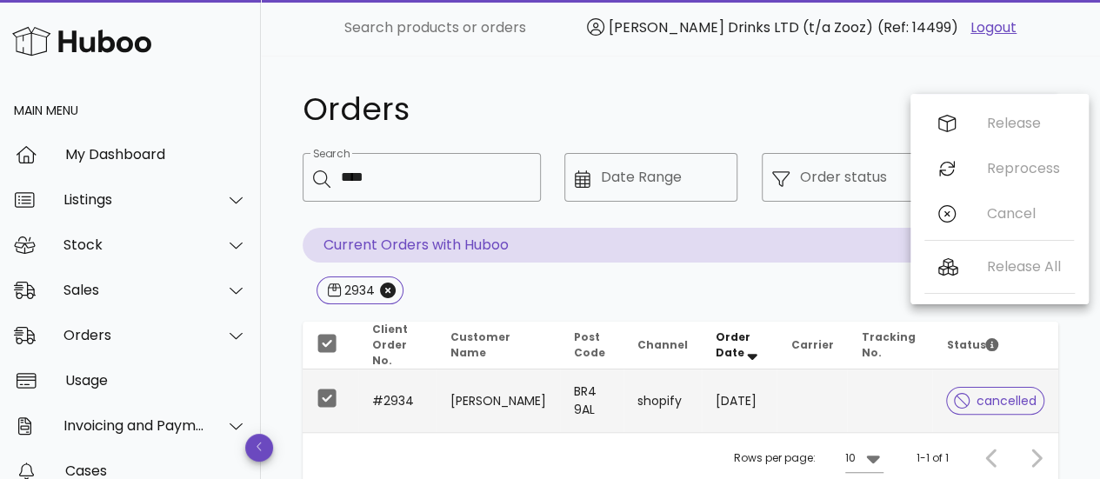
click at [792, 89] on div "Orders" at bounding box center [598, 110] width 612 height 52
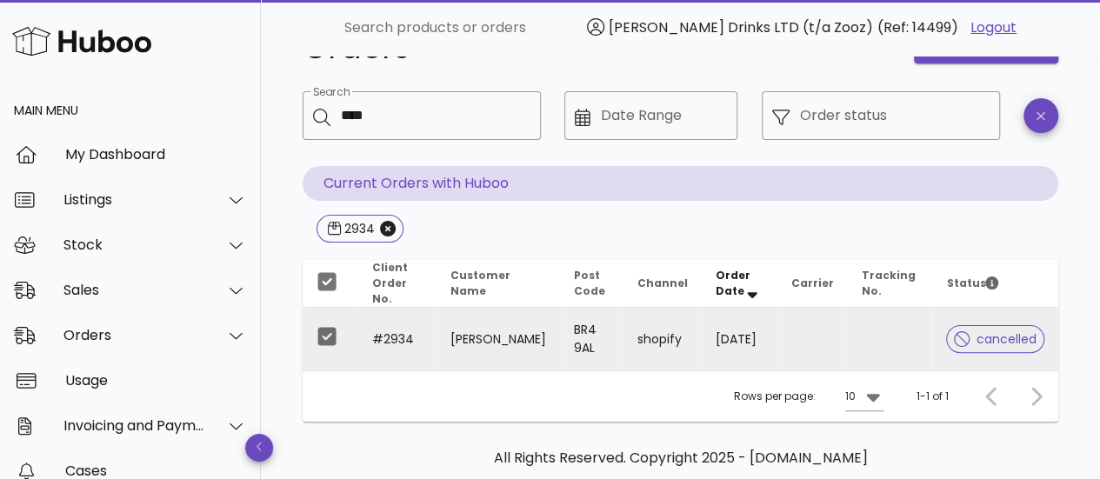
scroll to position [59, 0]
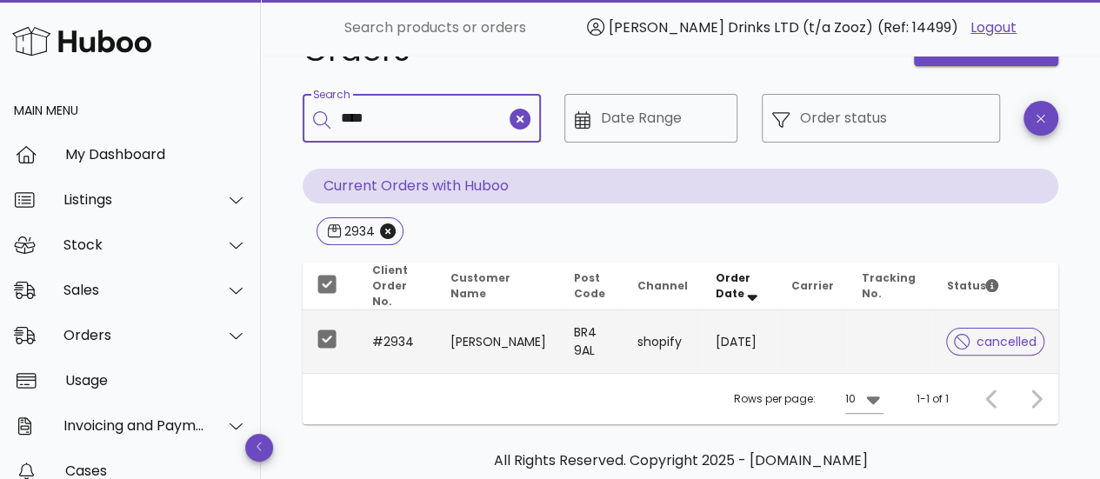
click at [355, 120] on input "****" at bounding box center [423, 118] width 165 height 28
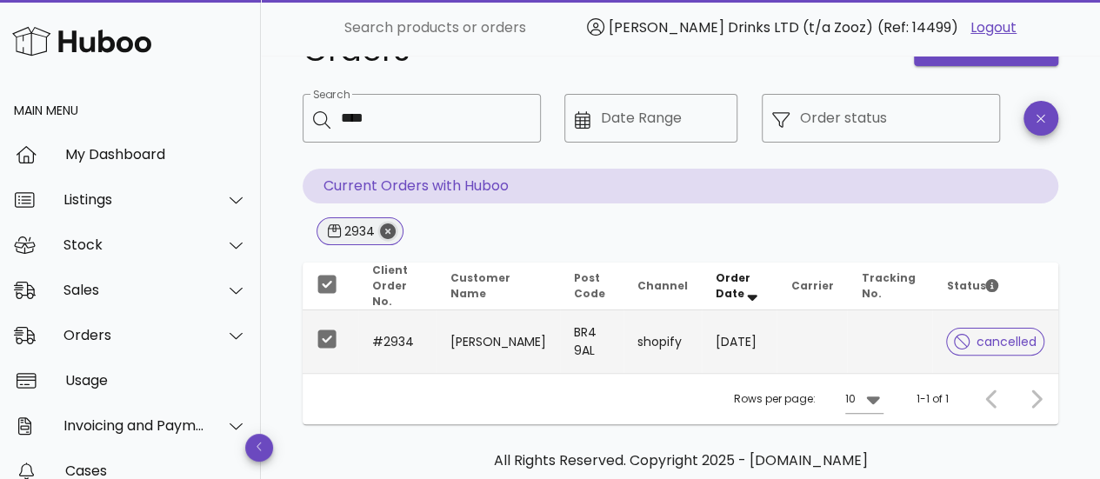
click at [384, 227] on icon "Close" at bounding box center [388, 232] width 16 height 16
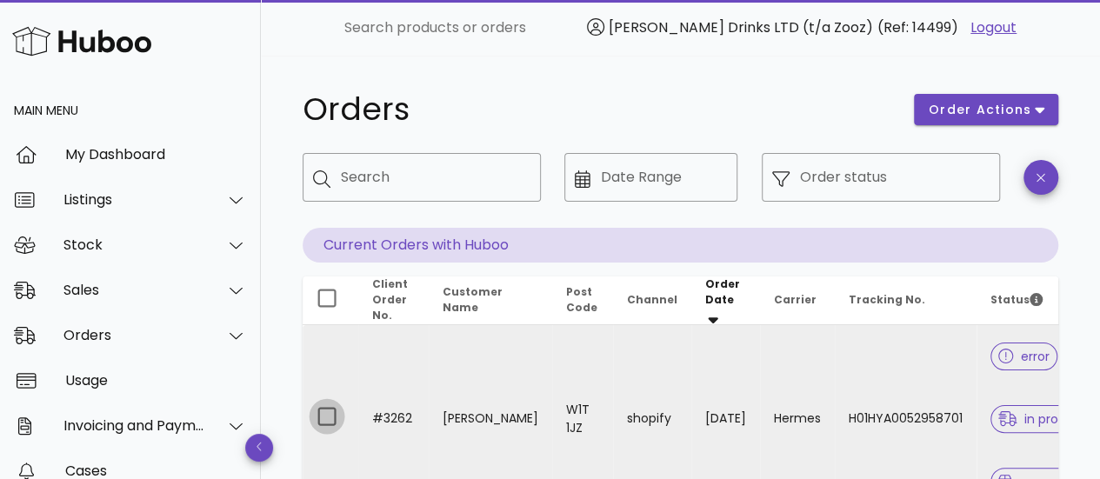
click at [334, 424] on div at bounding box center [327, 417] width 30 height 30
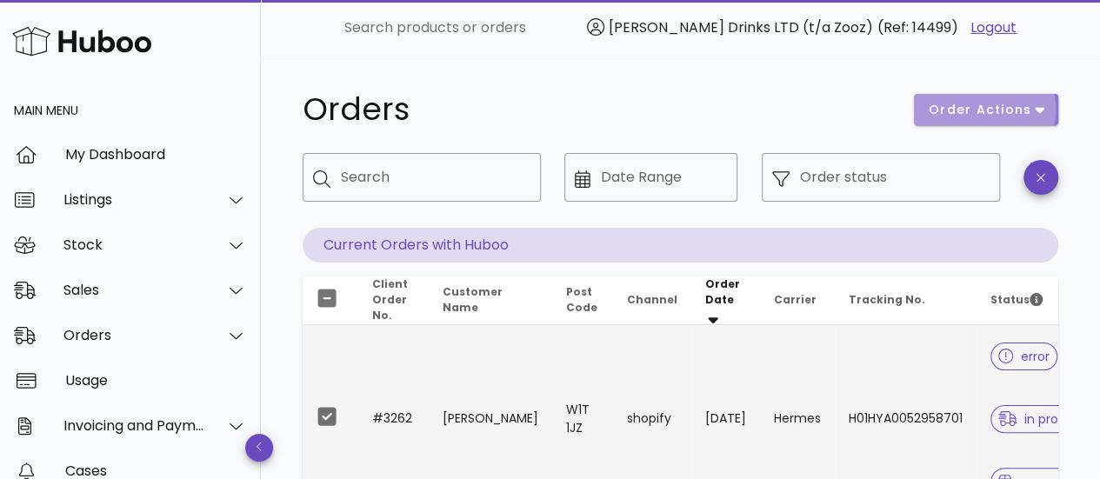
click at [957, 113] on span "order actions" at bounding box center [980, 110] width 104 height 18
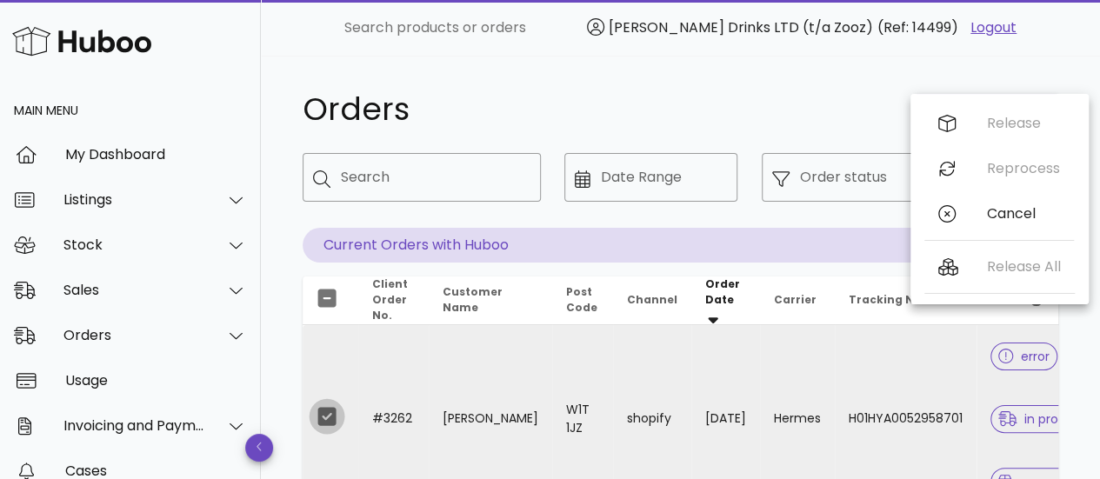
click at [329, 416] on div at bounding box center [327, 417] width 30 height 30
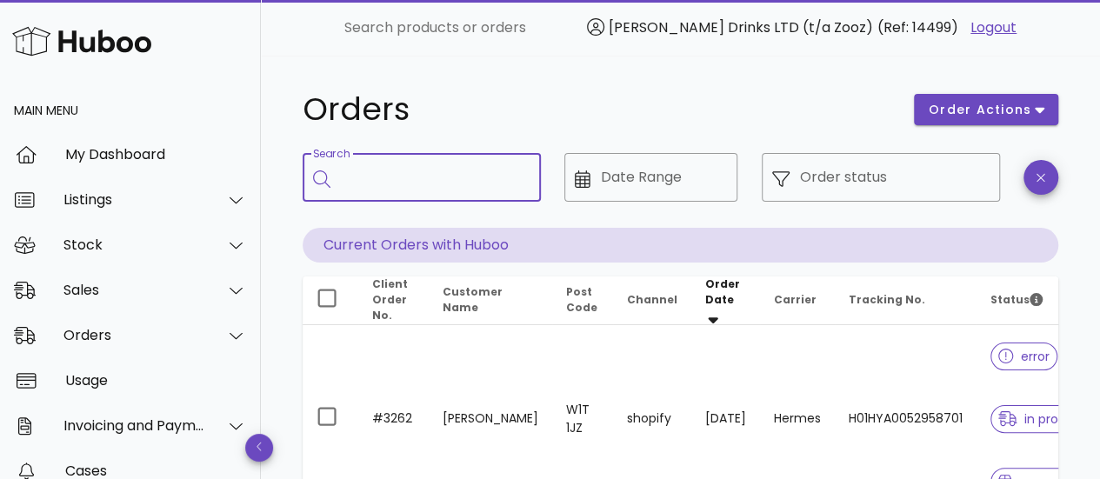
click at [392, 164] on input "Search" at bounding box center [434, 178] width 186 height 28
paste input "****"
type input "****"
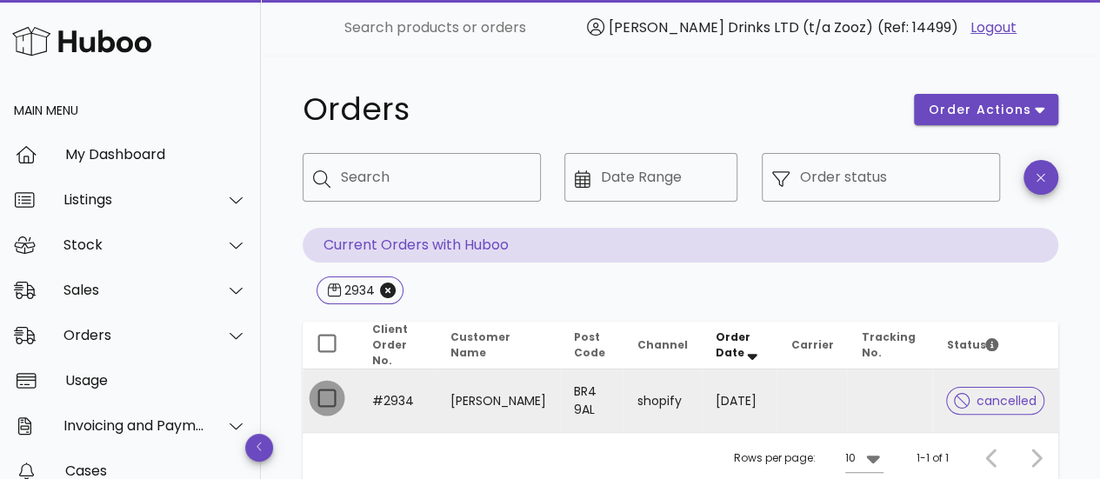
click at [322, 391] on div at bounding box center [327, 399] width 30 height 30
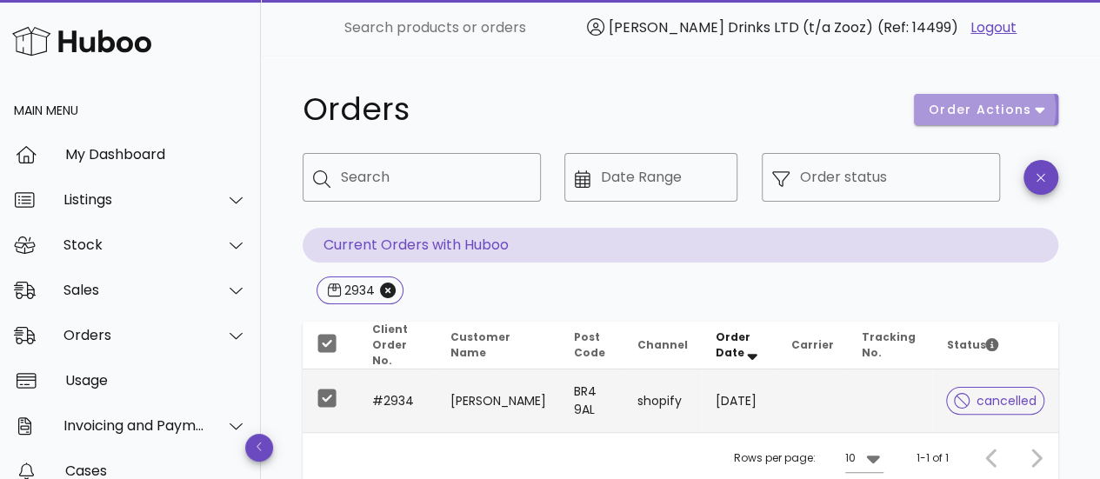
click at [971, 104] on span "order actions" at bounding box center [980, 110] width 104 height 18
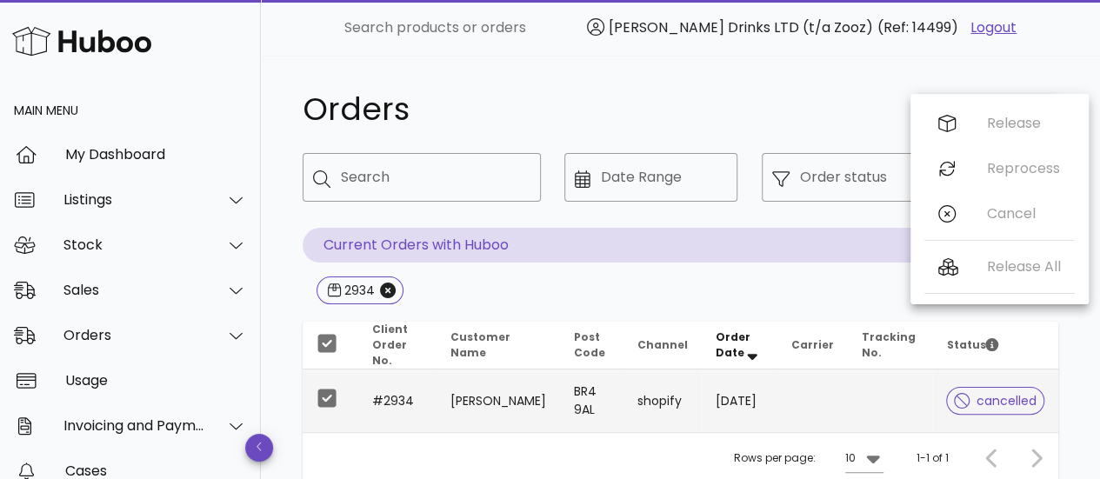
click at [792, 110] on h1 "Orders" at bounding box center [598, 109] width 591 height 31
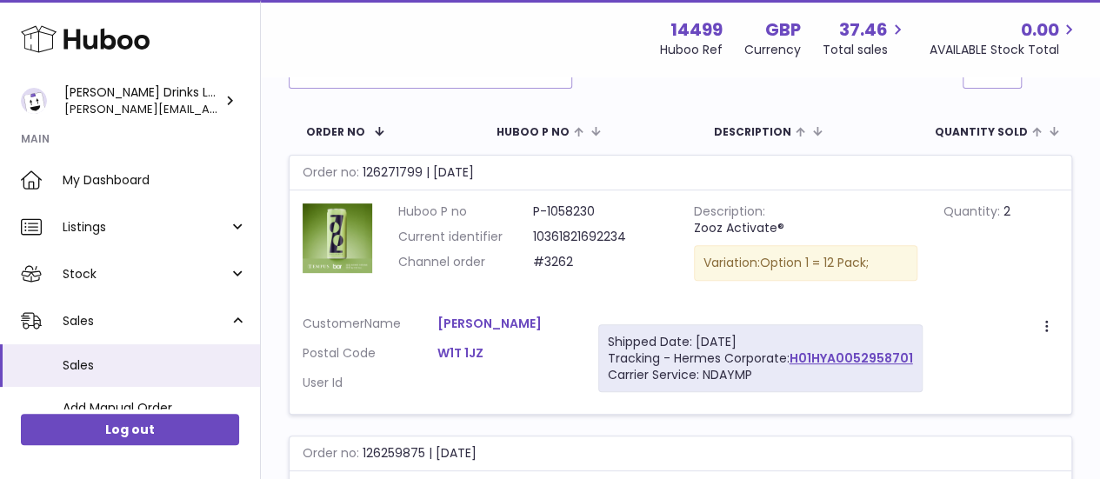
scroll to position [67, 0]
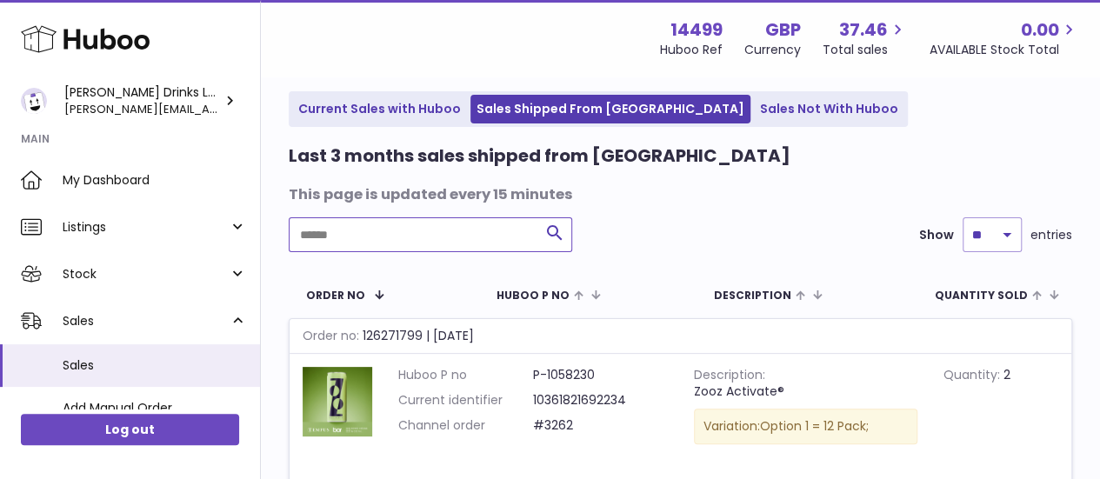
click at [392, 237] on input "text" at bounding box center [431, 234] width 284 height 35
paste input "****"
type input "****"
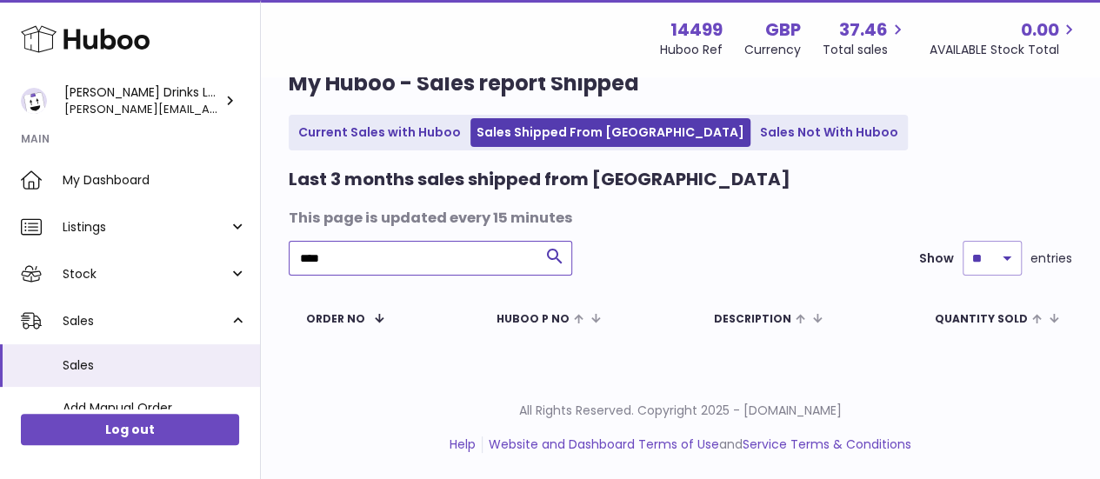
scroll to position [43, 0]
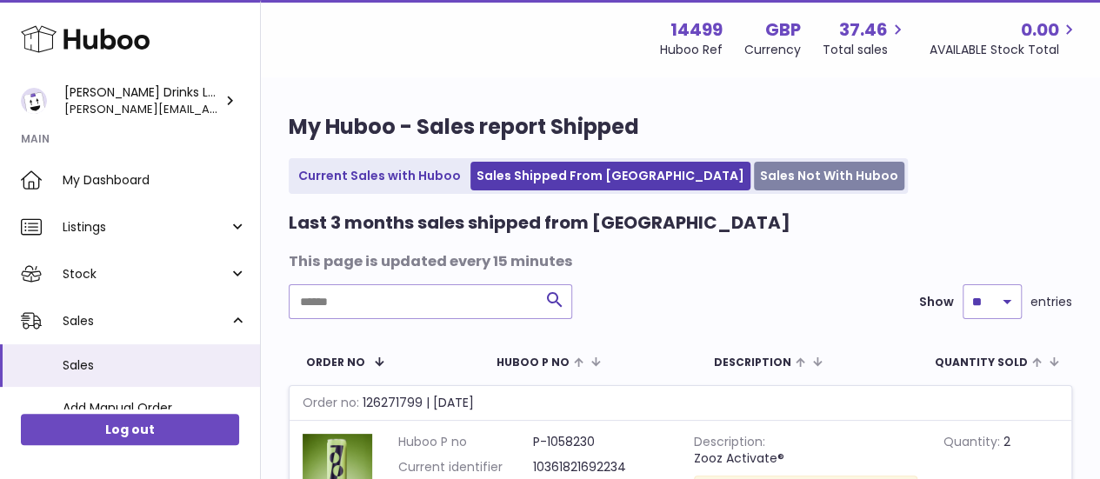
click at [754, 171] on link "Sales Not With Huboo" at bounding box center [829, 176] width 150 height 29
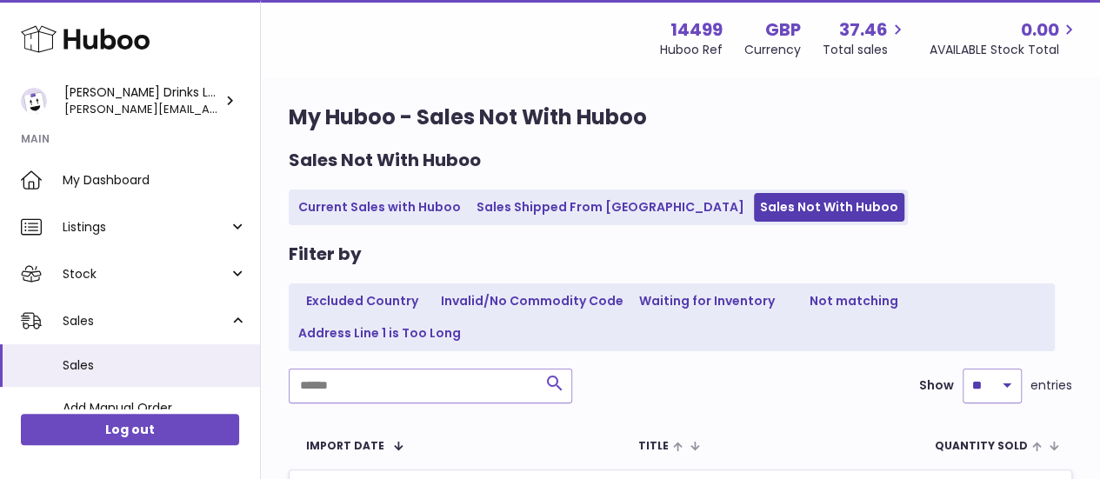
scroll to position [6, 0]
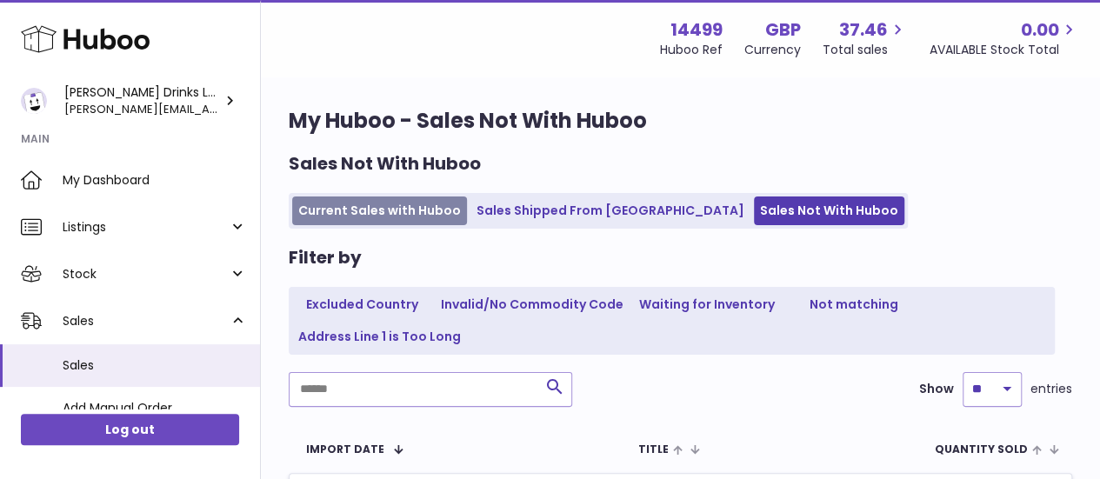
click at [409, 203] on link "Current Sales with Huboo" at bounding box center [379, 211] width 175 height 29
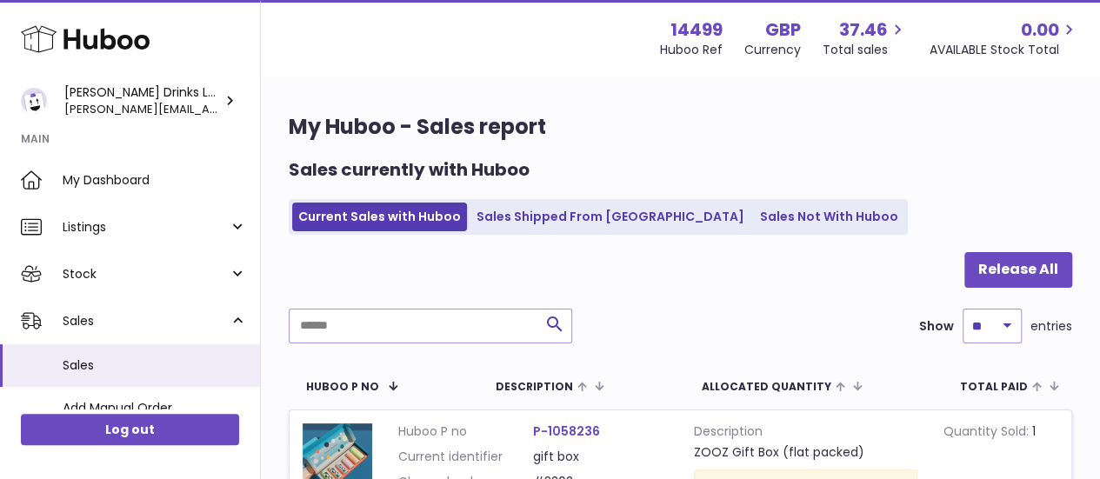
drag, startPoint x: 386, startPoint y: 305, endPoint x: 371, endPoint y: 323, distance: 23.4
click at [371, 323] on input "text" at bounding box center [431, 326] width 284 height 35
paste input "****"
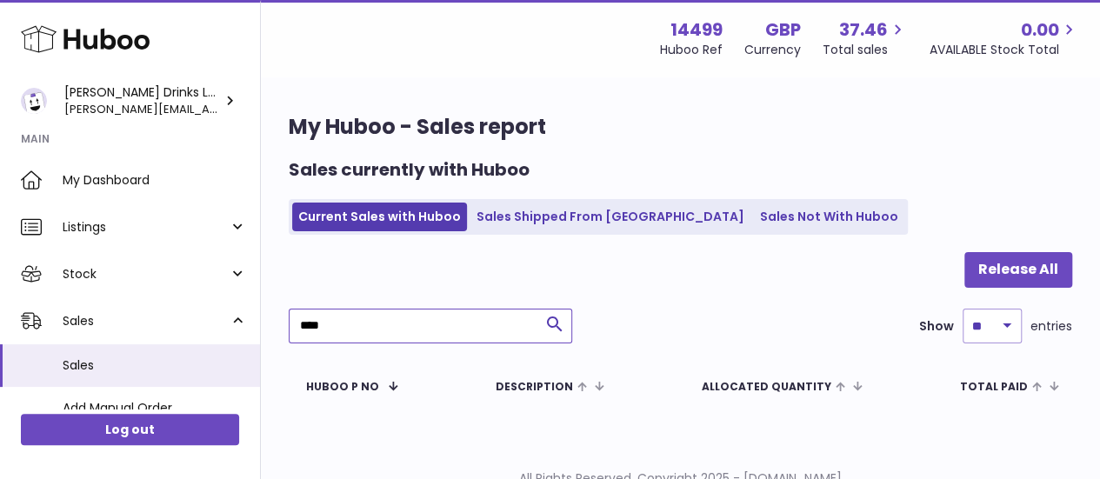
scroll to position [67, 0]
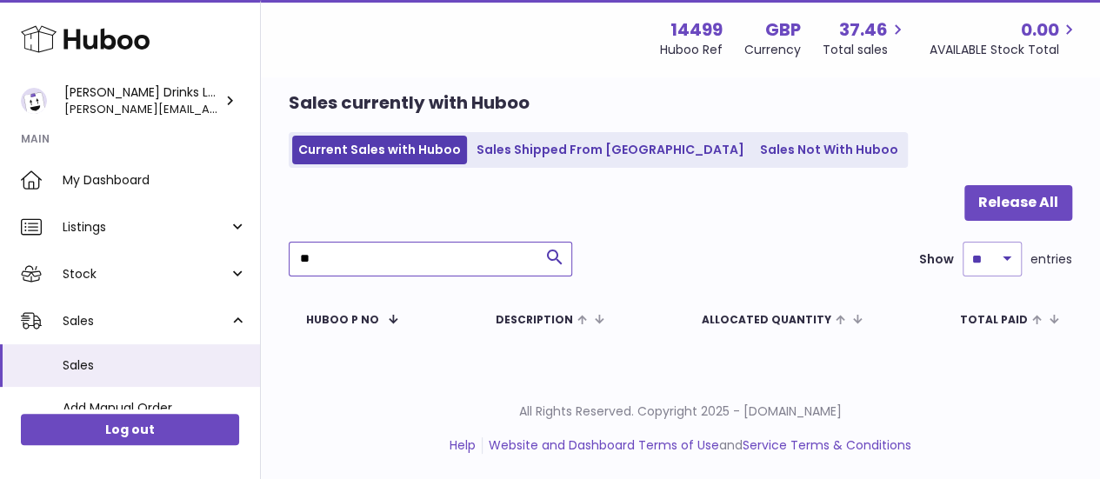
type input "*"
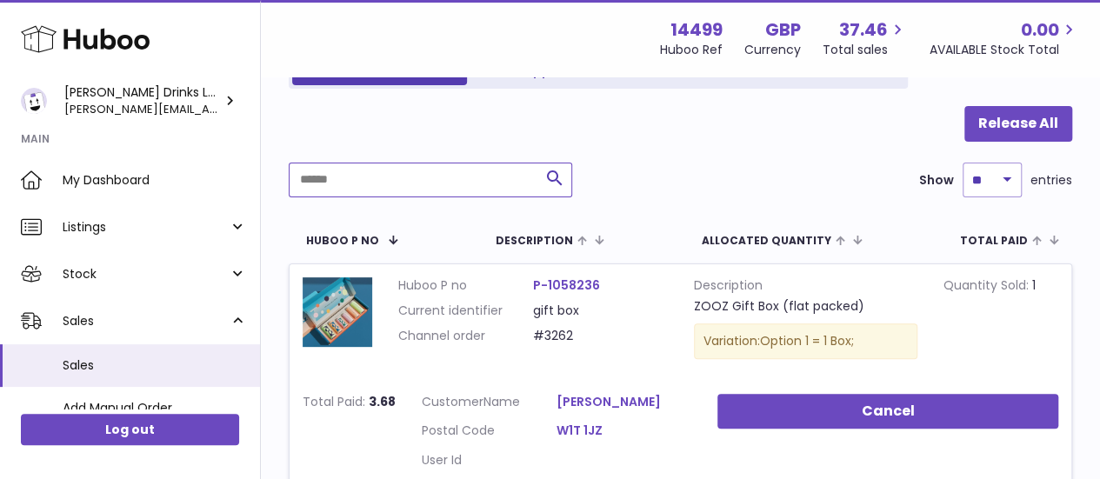
scroll to position [147, 0]
